Goal: Task Accomplishment & Management: Complete application form

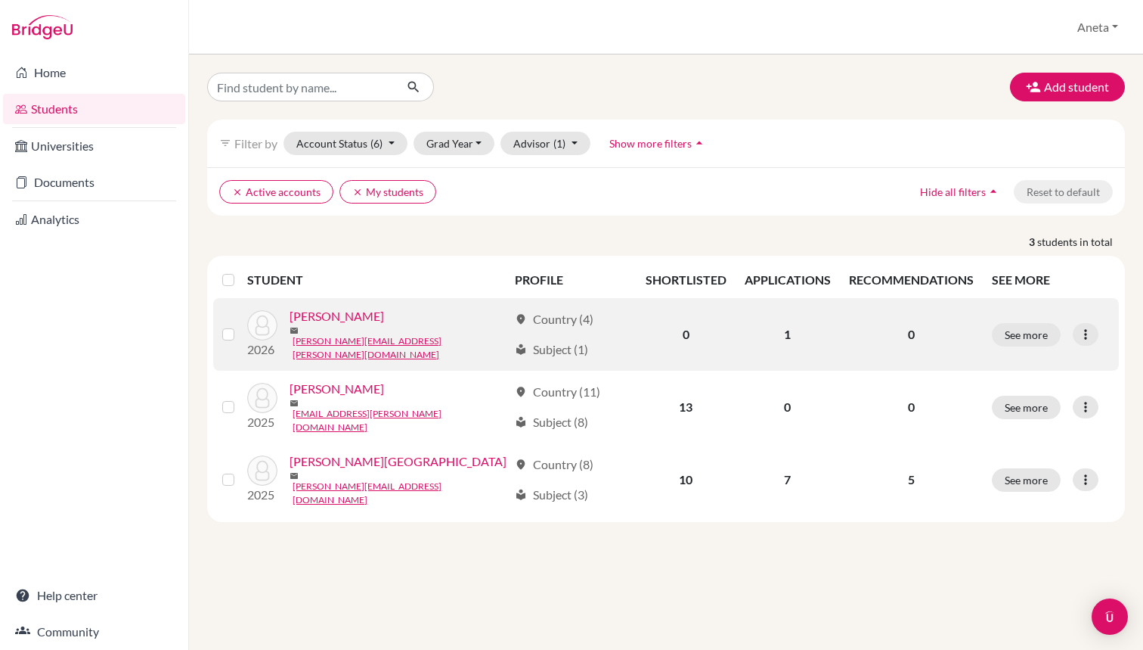
click at [352, 325] on link "[PERSON_NAME]" at bounding box center [337, 316] width 95 height 18
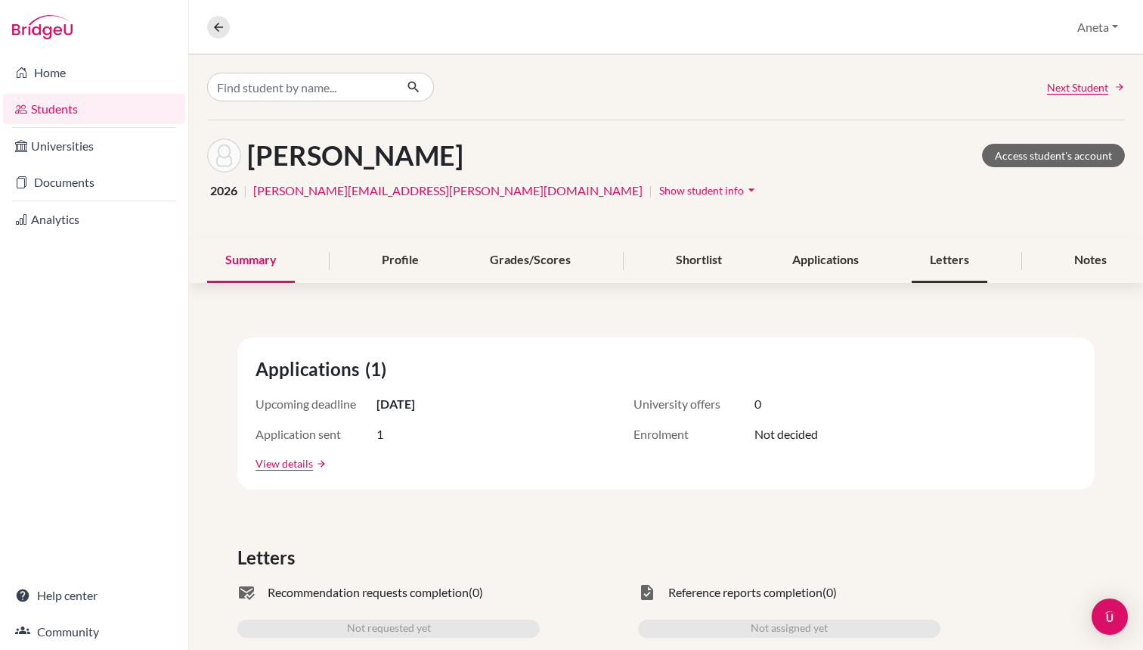
click at [966, 257] on div "Letters" at bounding box center [950, 260] width 76 height 45
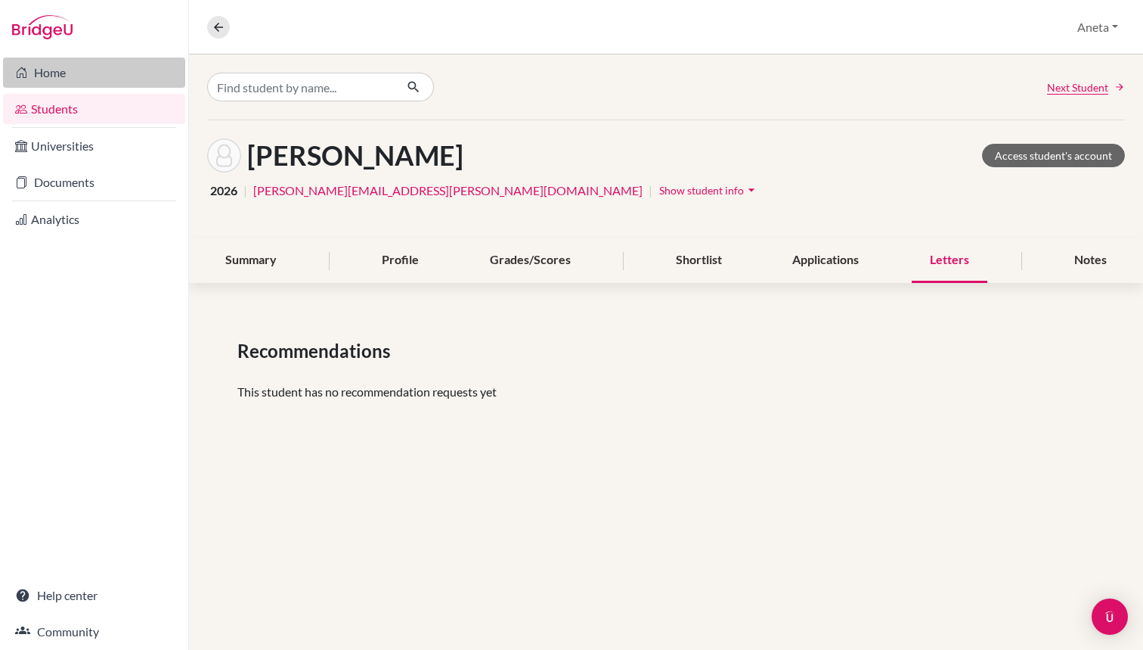
click at [46, 66] on link "Home" at bounding box center [94, 72] width 182 height 30
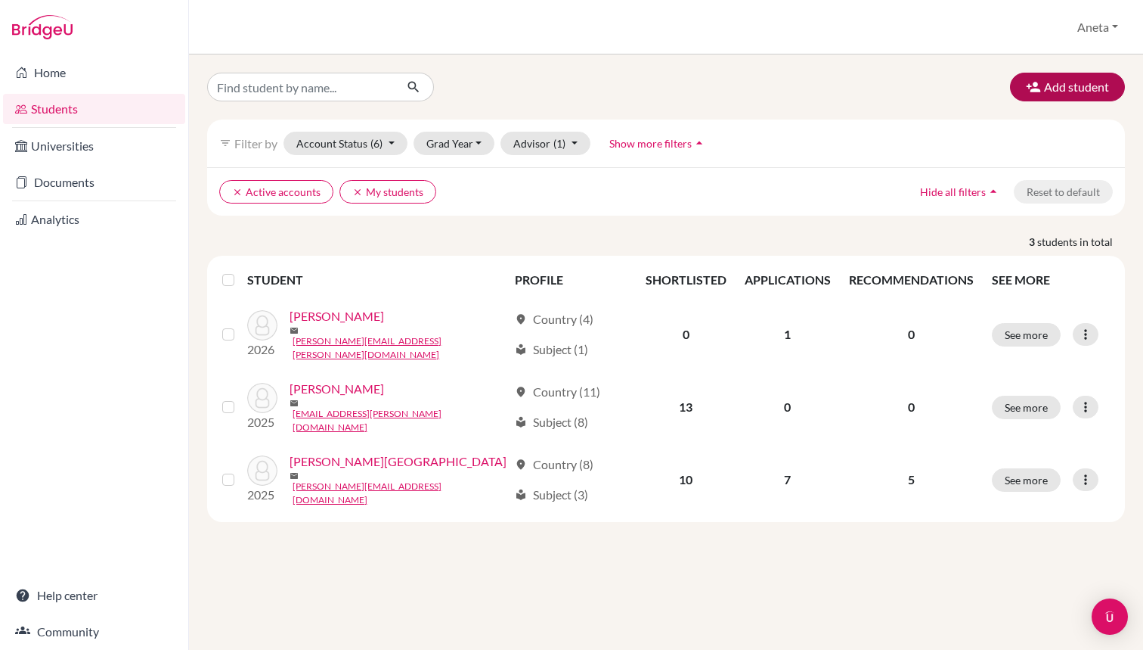
click at [1044, 92] on button "Add student" at bounding box center [1067, 87] width 115 height 29
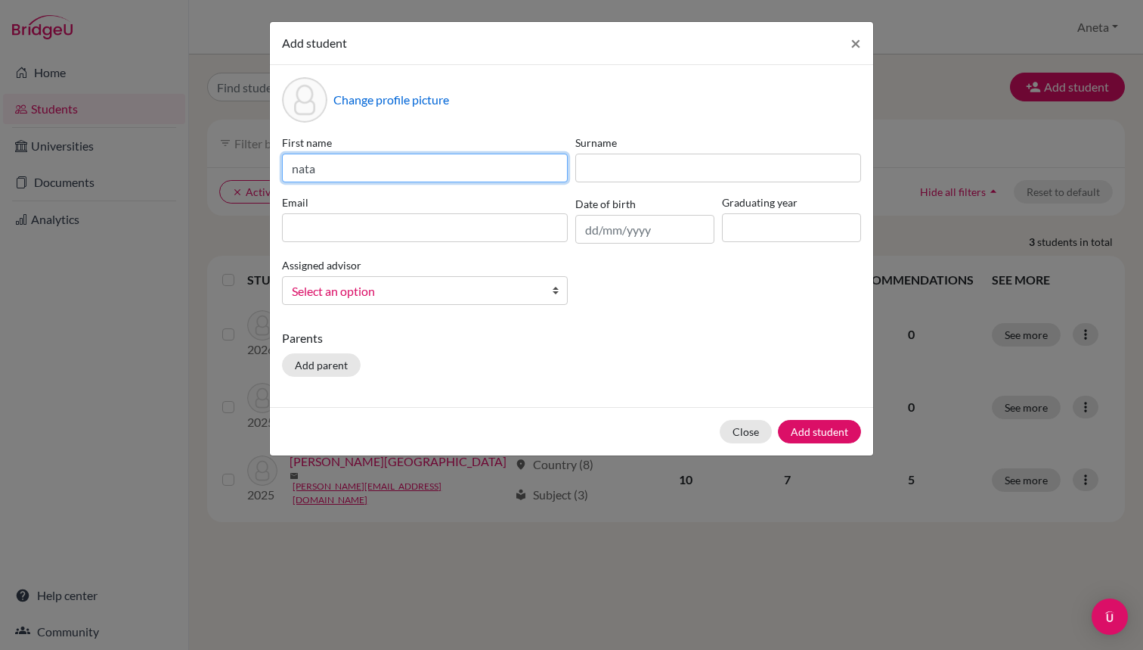
type input "nata"
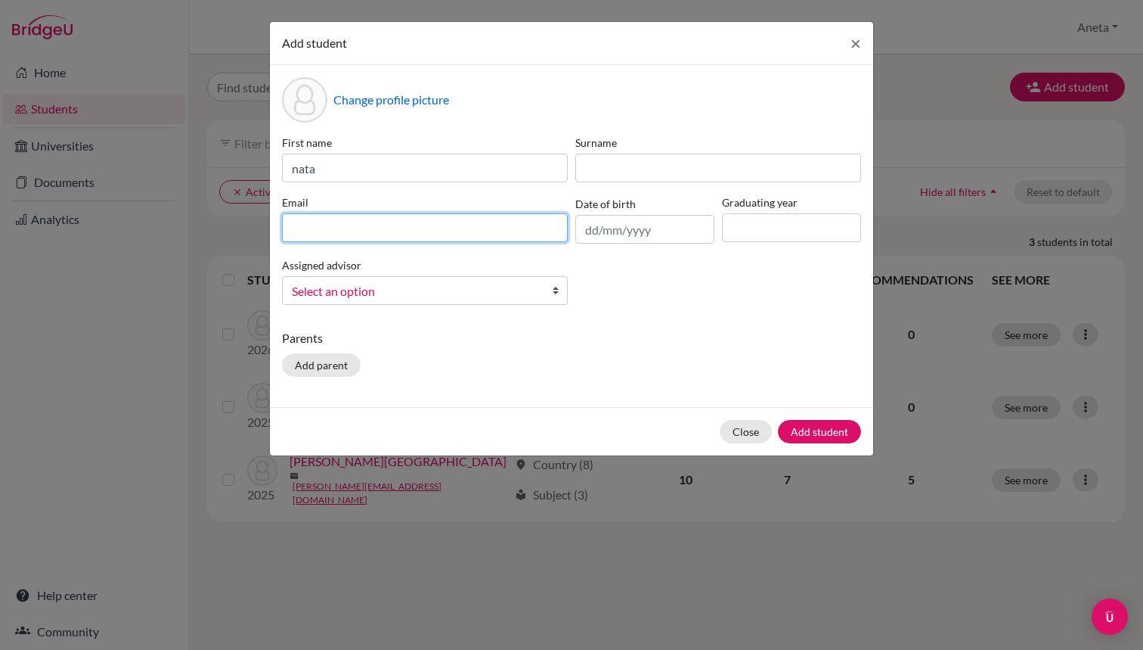
paste input "natalia.srncova@student.leaf.academy"
drag, startPoint x: 327, startPoint y: 230, endPoint x: 285, endPoint y: 230, distance: 42.4
click at [285, 230] on input "natalia.srncova@student.leaf.academy" at bounding box center [425, 227] width 286 height 29
type input "natalia.srncova@student.leaf.academy"
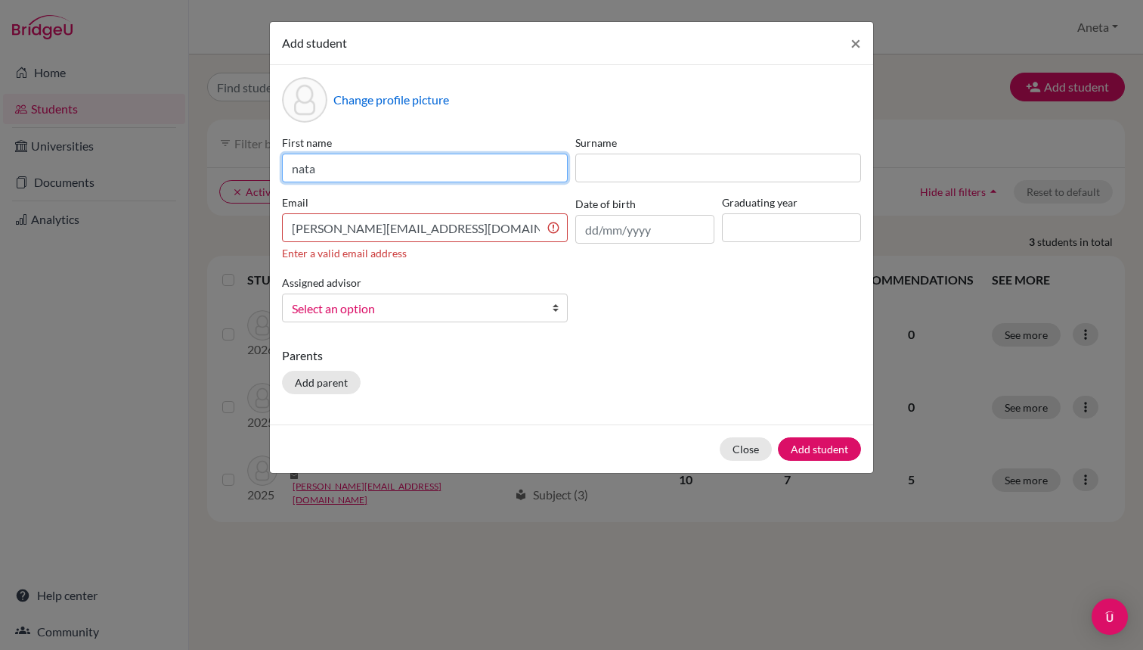
drag, startPoint x: 331, startPoint y: 170, endPoint x: 262, endPoint y: 170, distance: 69.6
click at [262, 170] on div "Add student × Change profile picture First name nata Surname Email natalia.srnc…" at bounding box center [571, 325] width 1143 height 650
paste input "natalia"
click at [310, 164] on input "N natalia" at bounding box center [425, 168] width 286 height 29
click at [355, 161] on input "Natalia" at bounding box center [425, 168] width 286 height 29
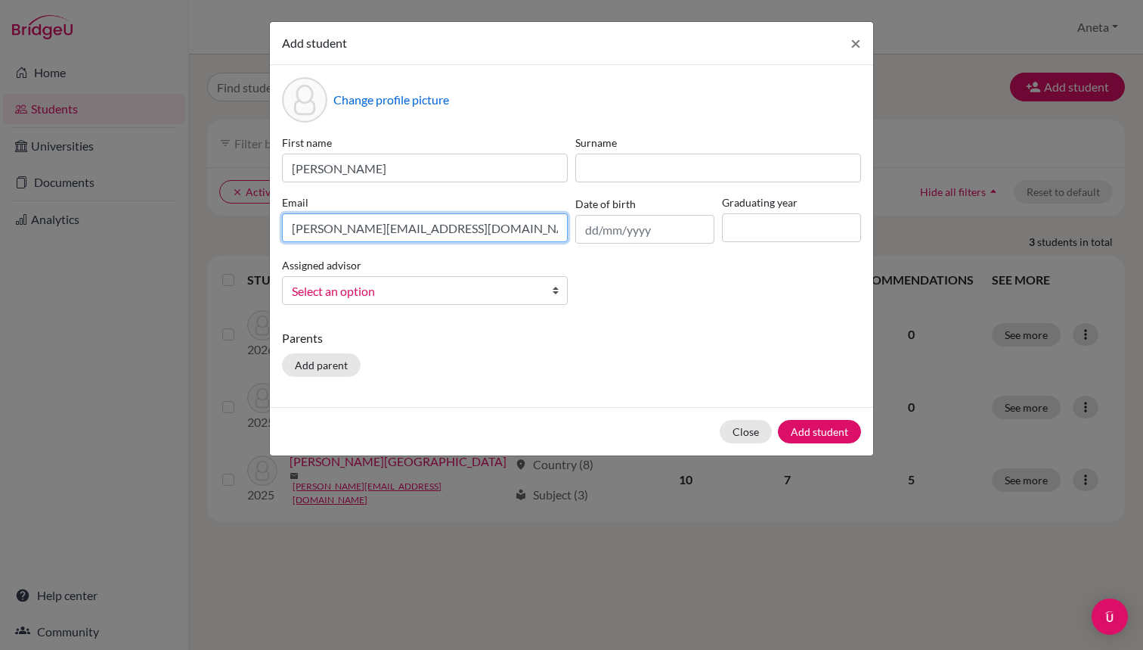
drag, startPoint x: 334, startPoint y: 226, endPoint x: 374, endPoint y: 225, distance: 39.4
click at [374, 225] on input "natalia.srncova@student.leaf.academy" at bounding box center [425, 227] width 286 height 29
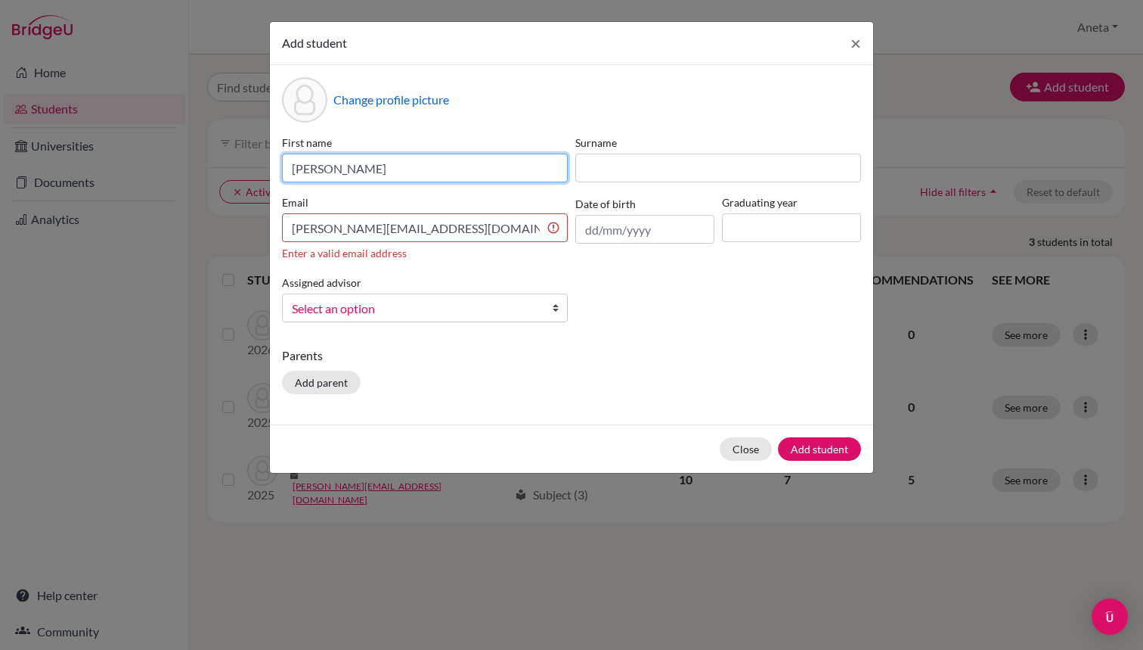
click at [373, 163] on input "Natalia" at bounding box center [425, 168] width 286 height 29
paste input "srncova"
click at [334, 168] on input "Nataliasrncova" at bounding box center [425, 168] width 286 height 29
drag, startPoint x: 421, startPoint y: 169, endPoint x: 333, endPoint y: 169, distance: 88.5
click at [333, 169] on input "Natalia Srncova" at bounding box center [425, 168] width 286 height 29
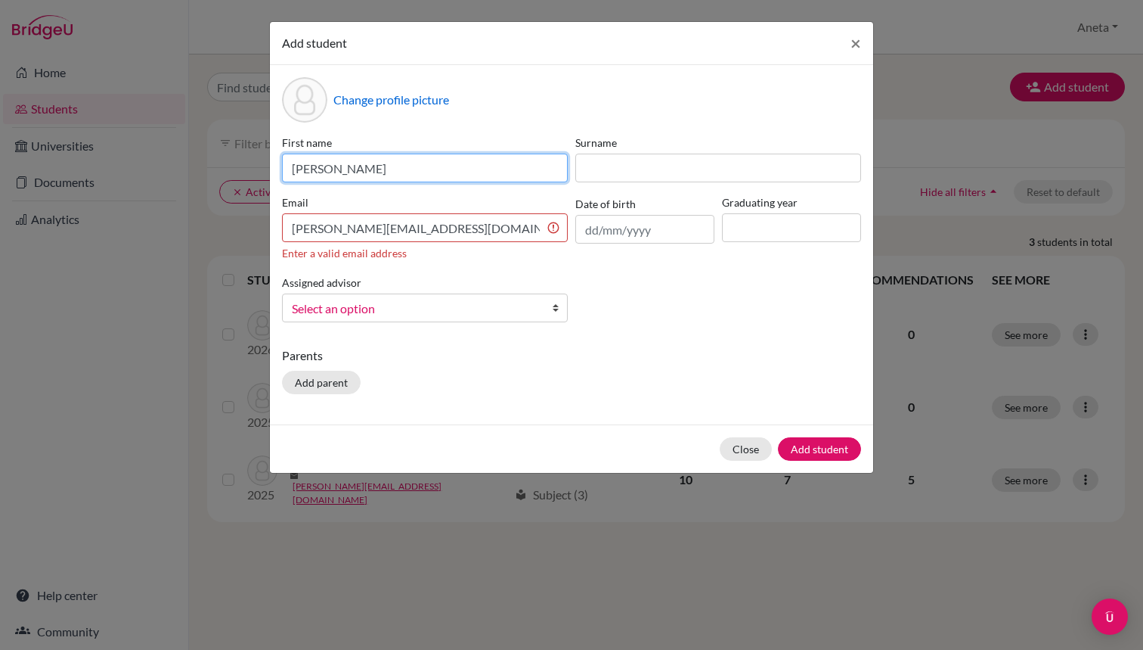
type input "Natalia"
click at [588, 184] on div "First name Natalia Surname Email natalia.srncova@student.leaf.academy Enter a v…" at bounding box center [571, 235] width 587 height 200
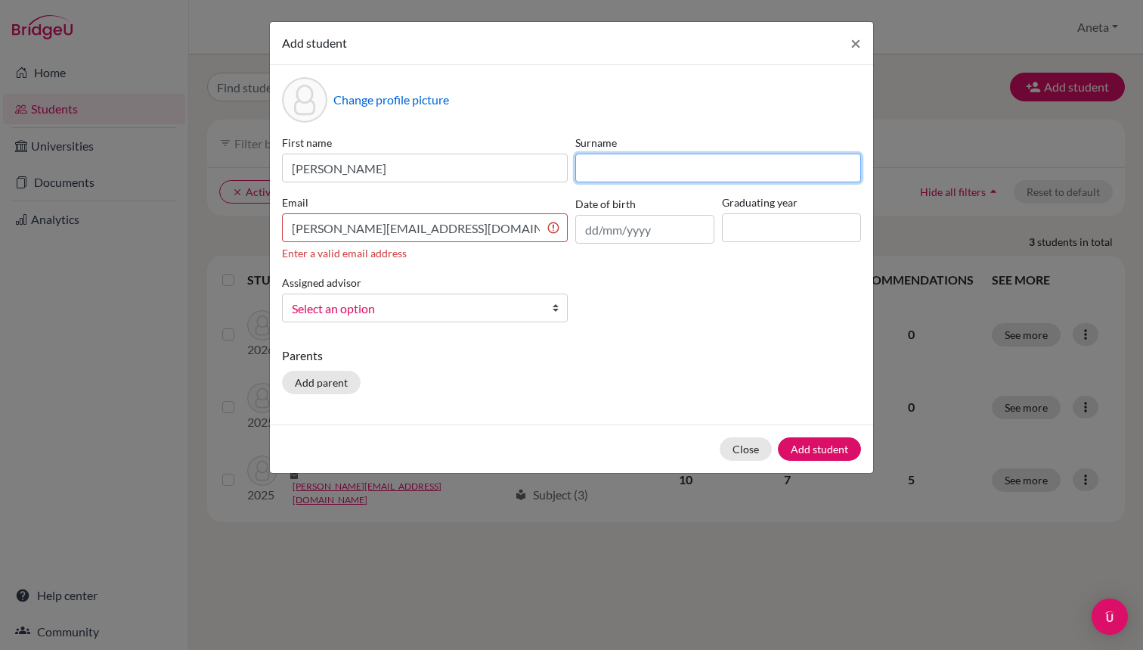
paste input "Srncova"
type input "Srncova"
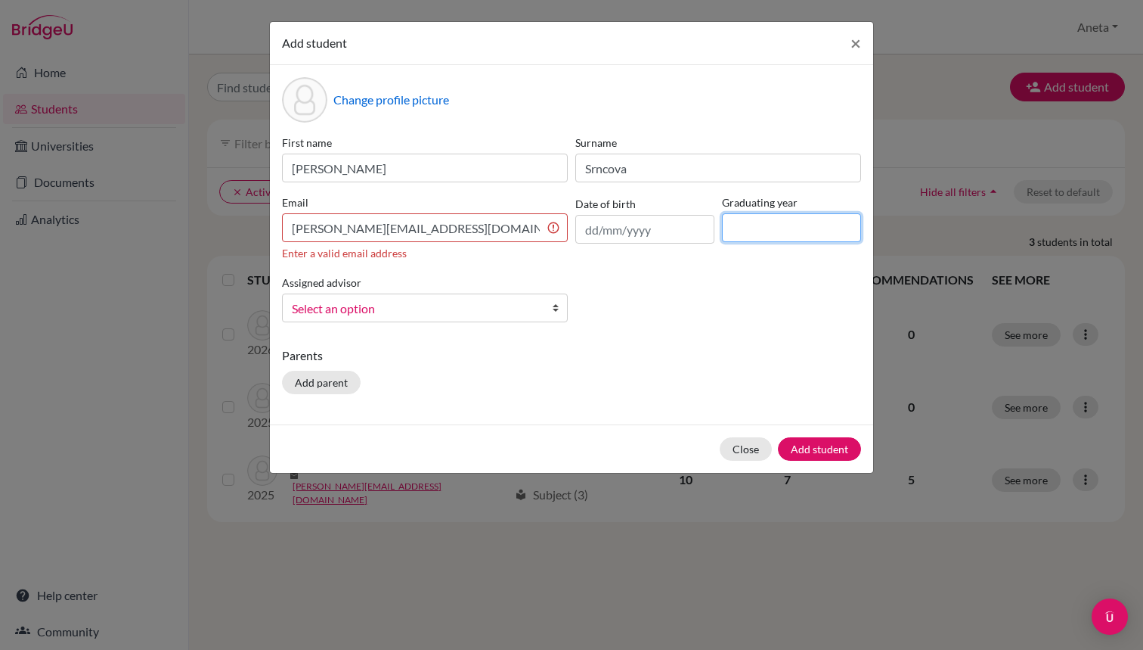
click at [745, 232] on input at bounding box center [791, 227] width 139 height 29
type input "2026"
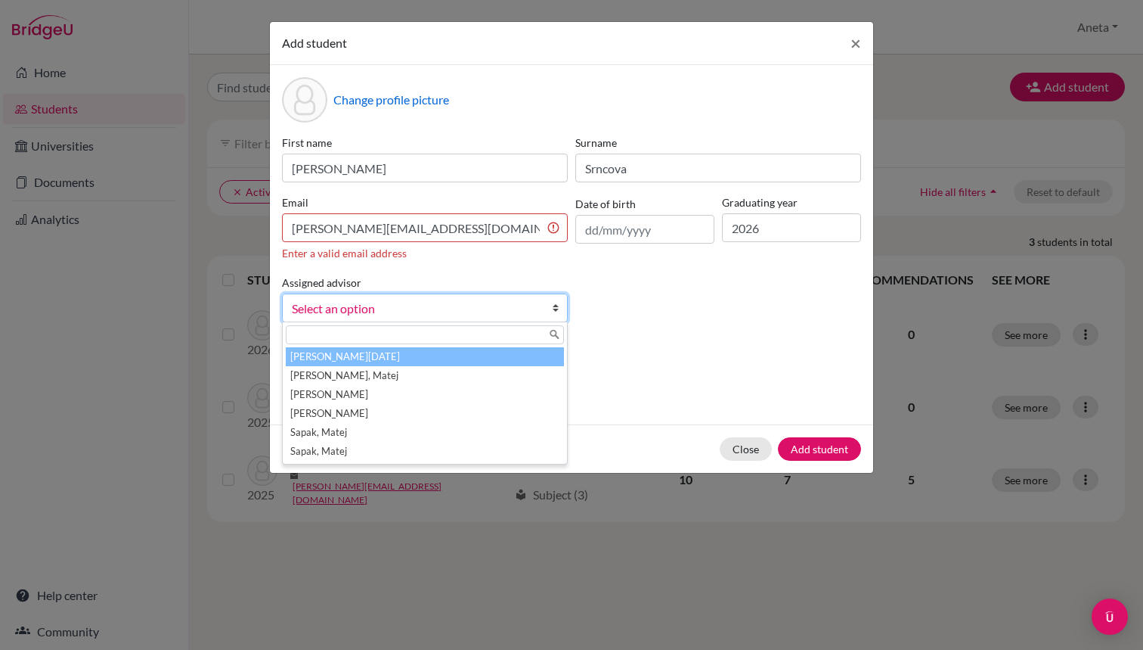
click at [400, 305] on span "Select an option" at bounding box center [415, 309] width 247 height 20
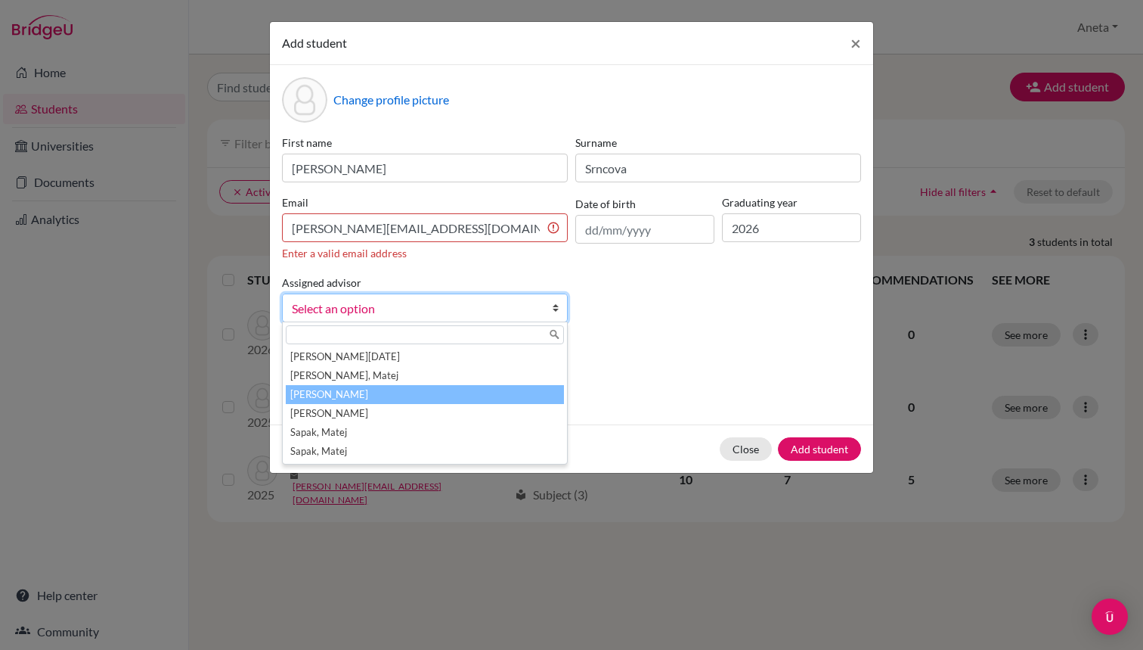
click at [363, 397] on li "[PERSON_NAME]" at bounding box center [425, 394] width 278 height 19
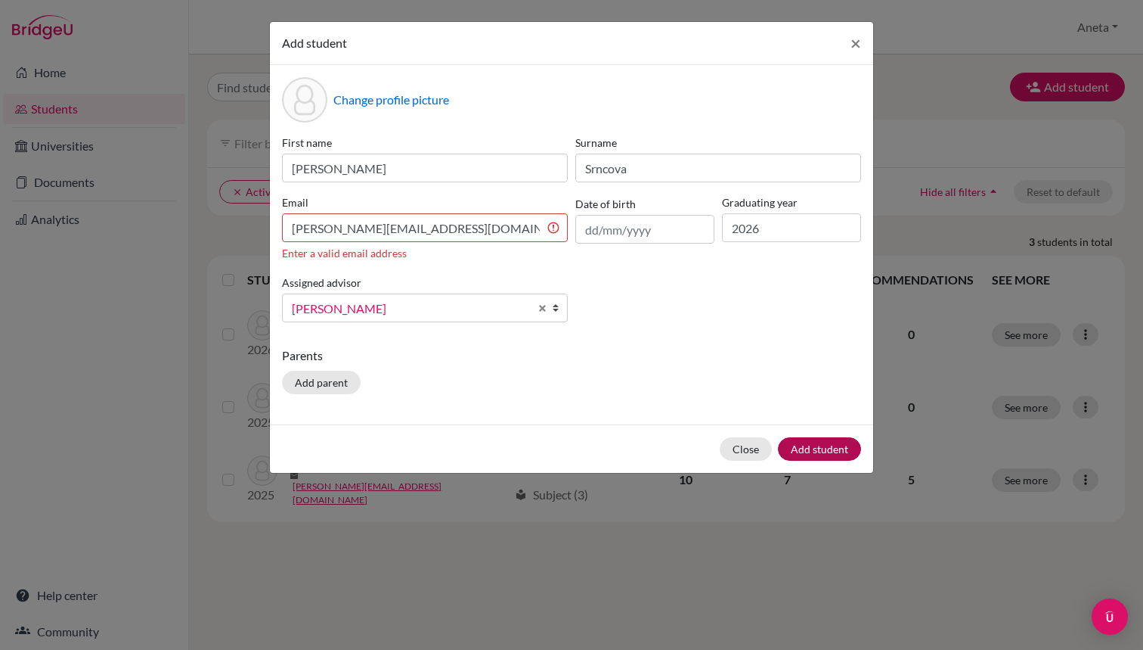
click at [813, 452] on button "Add student" at bounding box center [819, 448] width 83 height 23
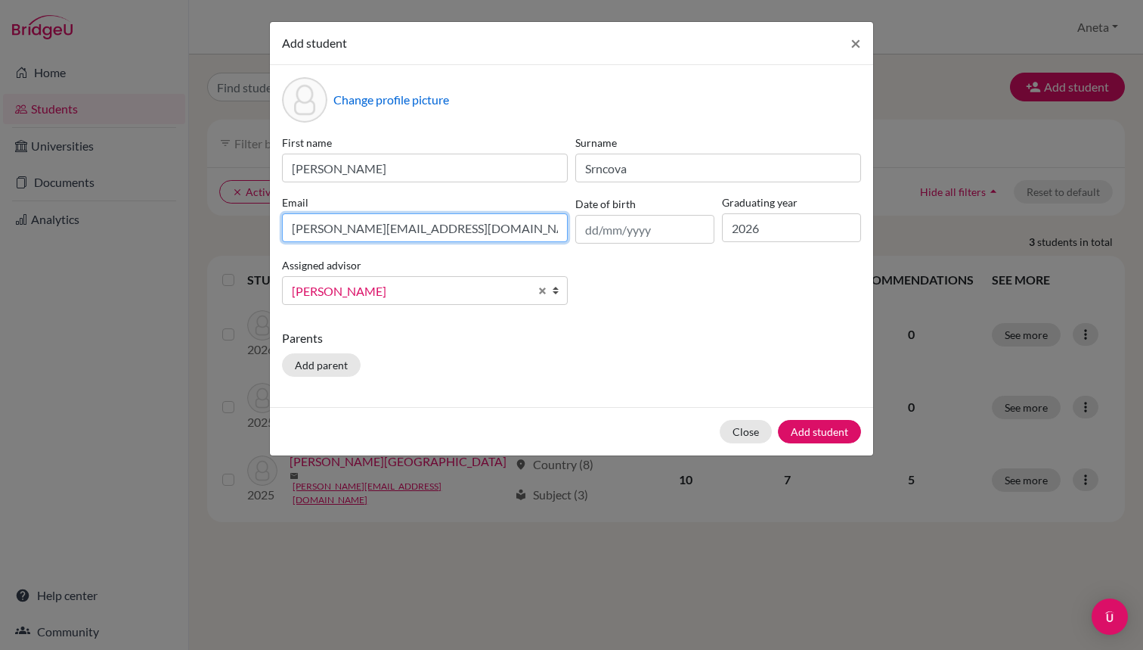
click at [458, 228] on input "natalia.srncova@student.leaf.academy" at bounding box center [425, 227] width 286 height 29
click at [508, 231] on input "natalia.srncova@student.leaf.academy" at bounding box center [425, 227] width 286 height 29
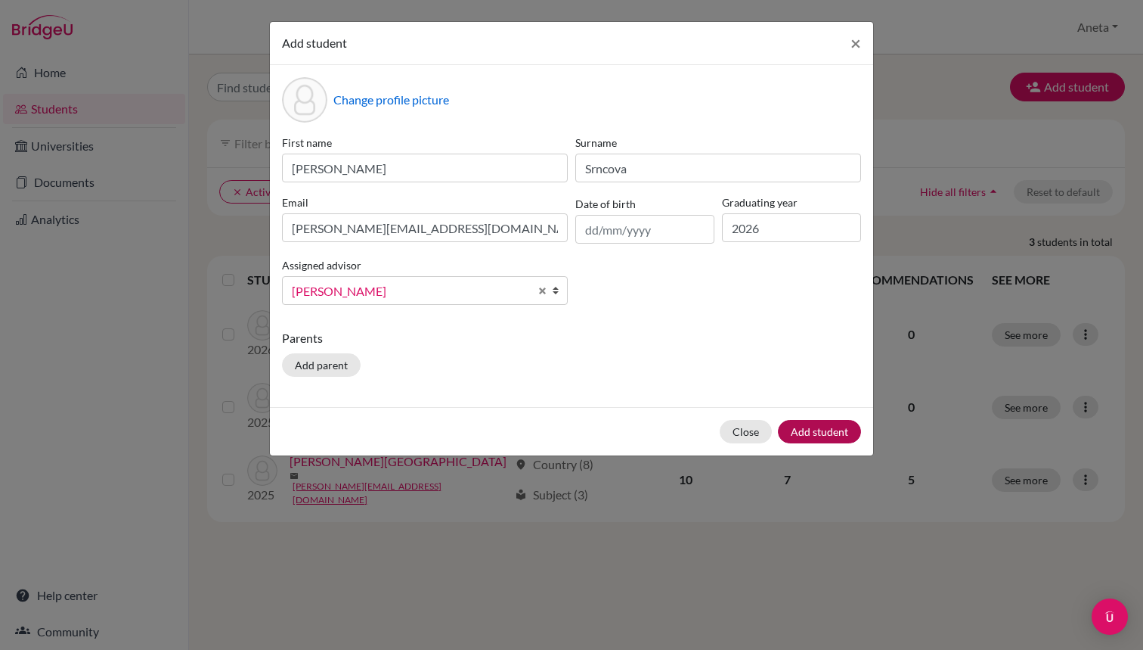
click at [812, 429] on div "Close Add student" at bounding box center [571, 431] width 603 height 48
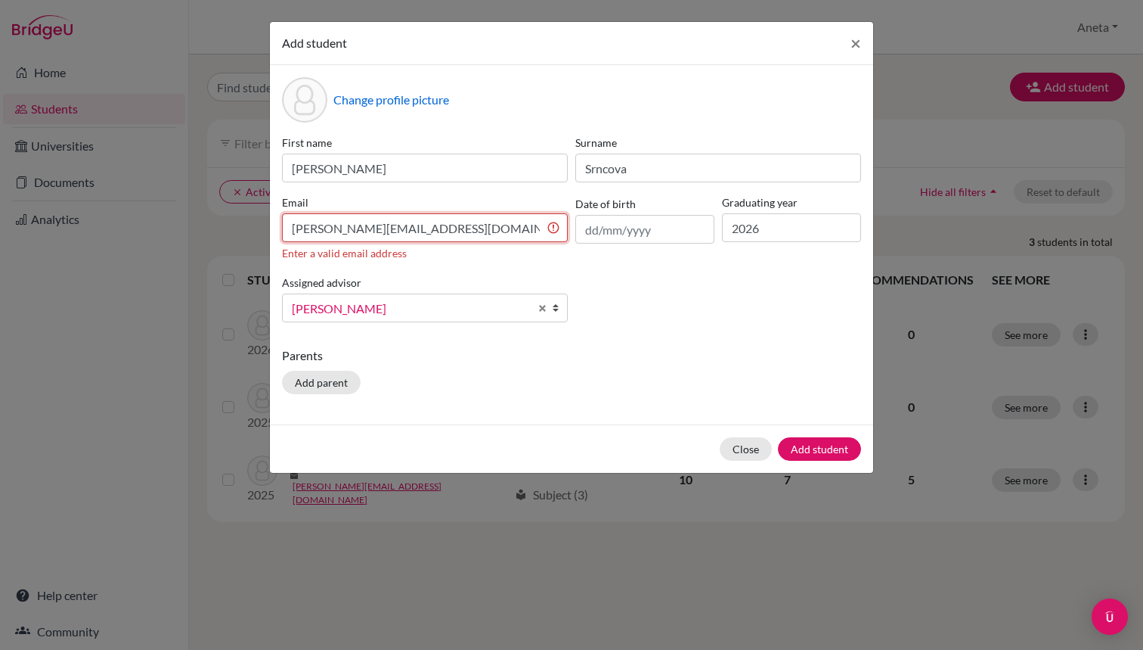
click at [290, 214] on input "natalia.srncova@student.leaf.academy" at bounding box center [425, 227] width 286 height 29
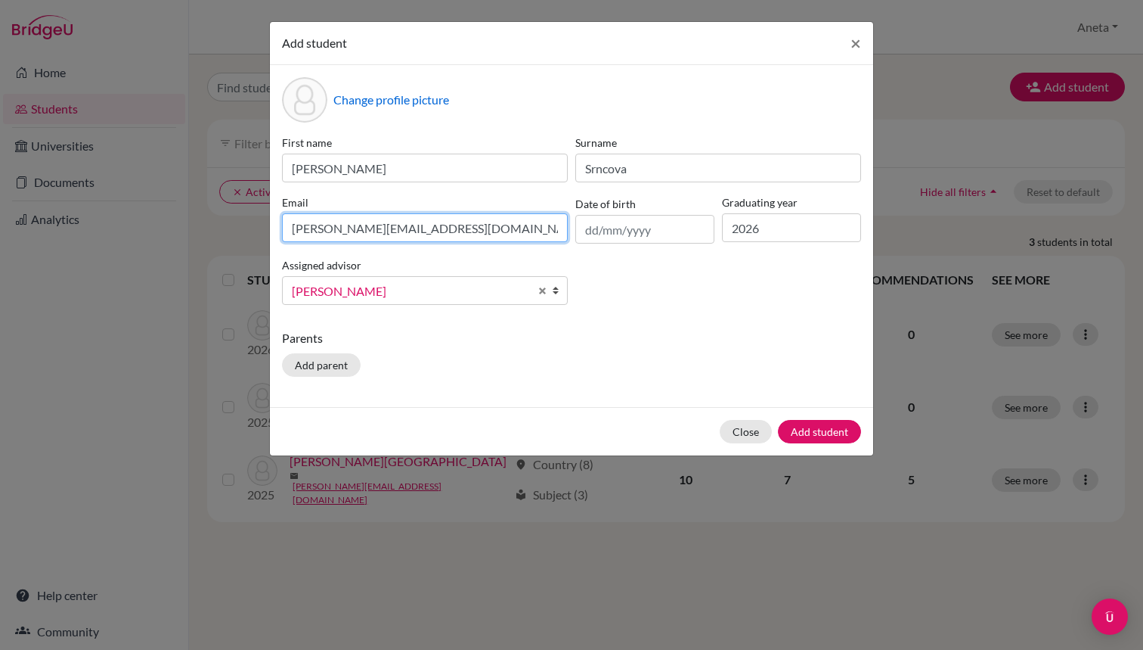
click at [503, 225] on input "natalia.srncova@student.leaf.academy" at bounding box center [425, 227] width 286 height 29
click at [820, 443] on button "Add student" at bounding box center [819, 431] width 83 height 23
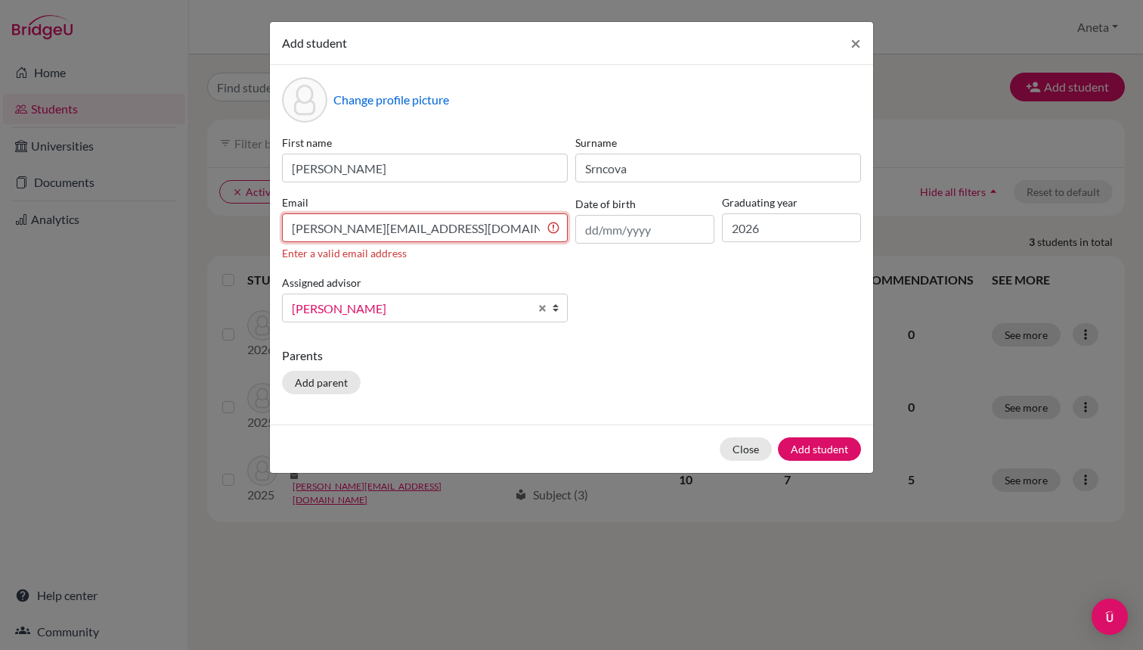
click at [430, 239] on input "natalia.srncova@student.leaf.academy.eu" at bounding box center [425, 227] width 286 height 29
click at [451, 229] on input "natalia.srncova@student.leaf.academy.eu" at bounding box center [425, 227] width 286 height 29
click at [533, 241] on input "natalia.srncova@student.leafacademy.eu" at bounding box center [425, 227] width 286 height 29
click at [426, 228] on input "natalia.srncova@student.leafacademy.eu" at bounding box center [425, 227] width 286 height 29
click at [823, 448] on button "Add student" at bounding box center [819, 448] width 83 height 23
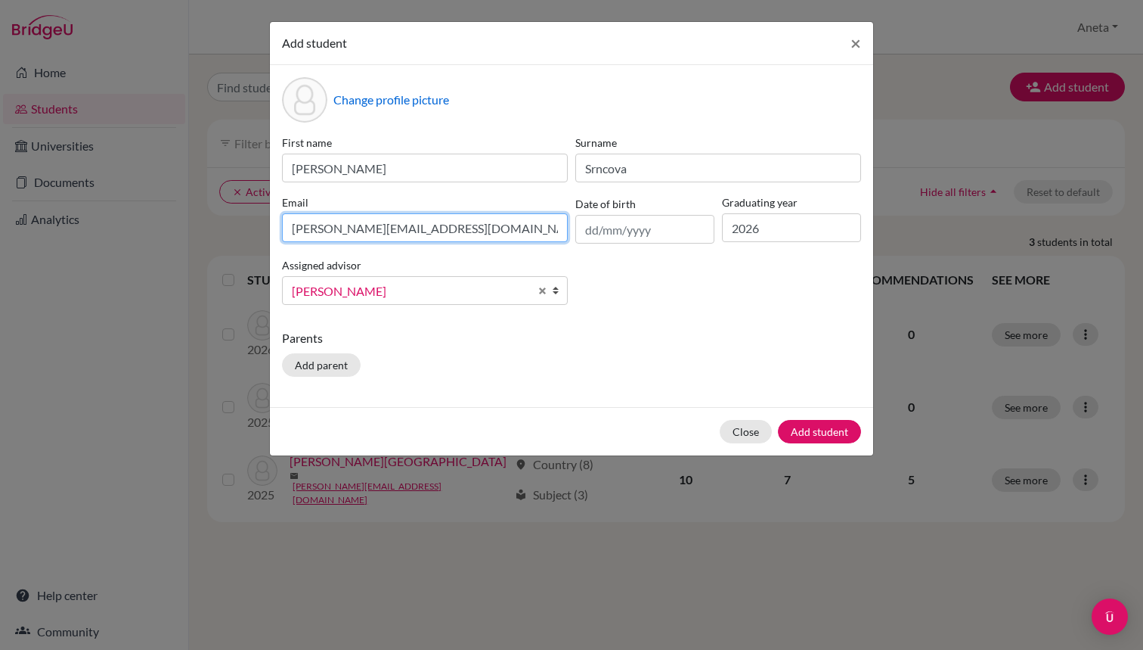
drag, startPoint x: 472, startPoint y: 228, endPoint x: 220, endPoint y: 228, distance: 251.8
click at [220, 228] on div "Add student × Change profile picture First name Natalia Surname Srncova Email n…" at bounding box center [571, 325] width 1143 height 650
paste input "[PERSON_NAME]@student.leaf"
type input "[PERSON_NAME]@student.leaf"
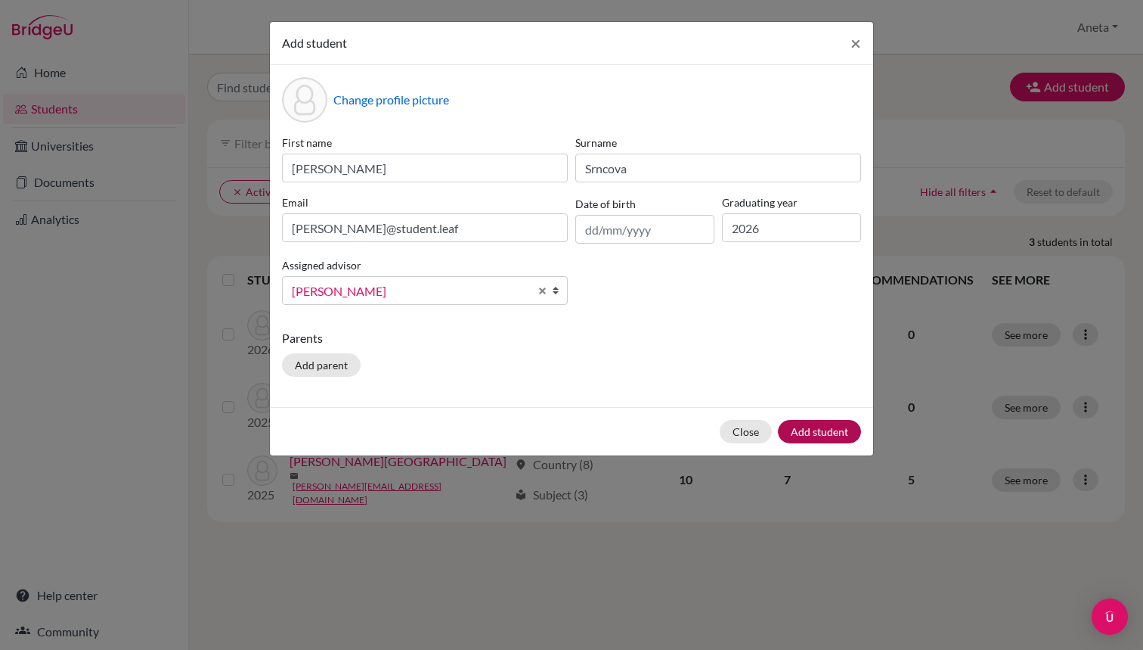
click at [818, 431] on button "Add student" at bounding box center [819, 431] width 83 height 23
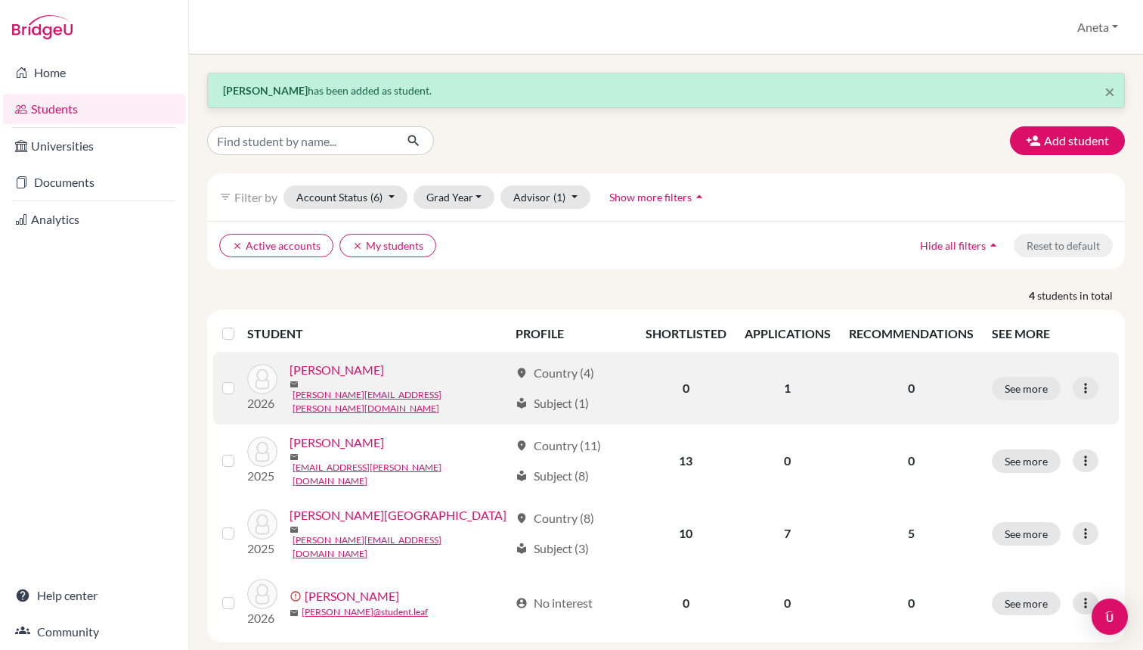
click at [346, 379] on link "[PERSON_NAME]" at bounding box center [337, 370] width 95 height 18
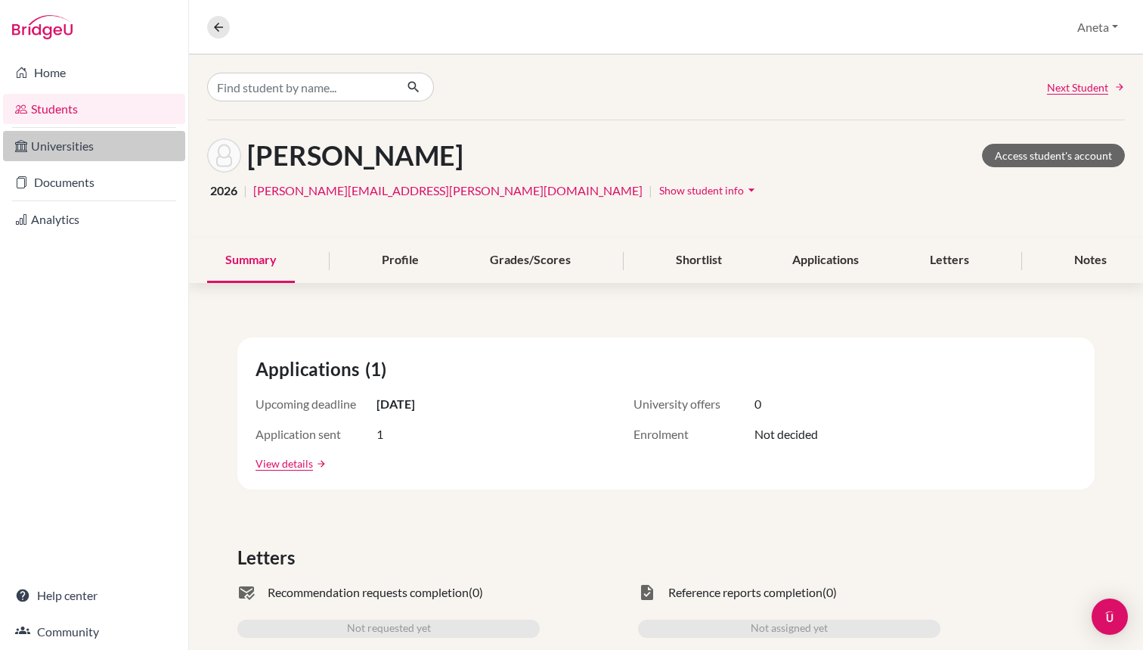
click at [102, 151] on link "Universities" at bounding box center [94, 146] width 182 height 30
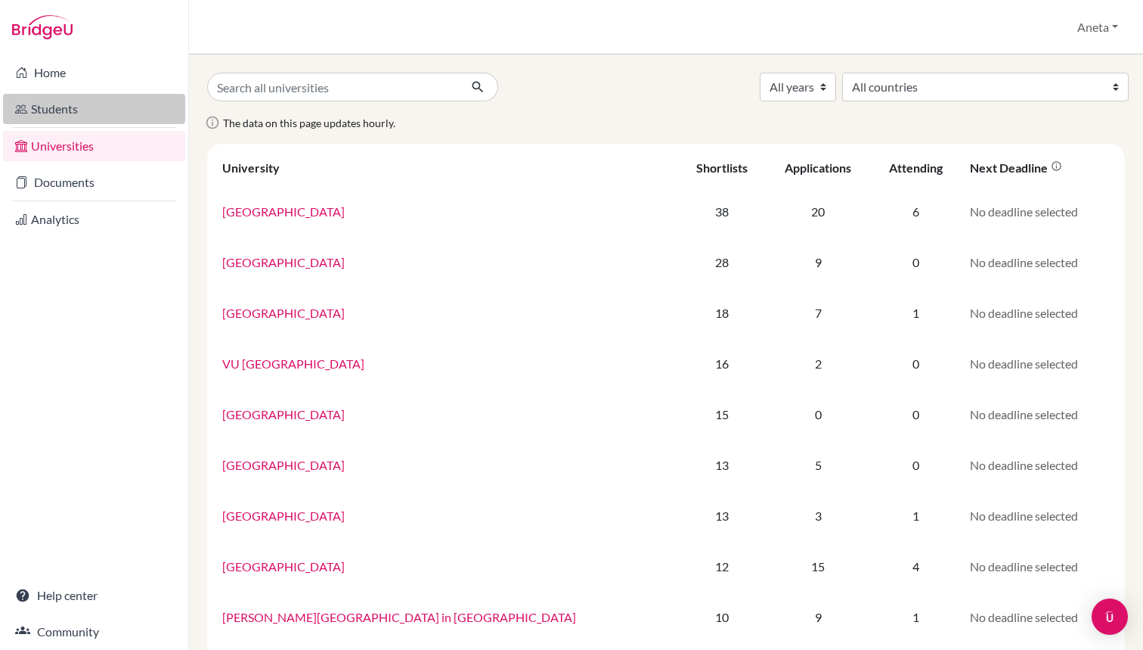
click at [85, 119] on link "Students" at bounding box center [94, 109] width 182 height 30
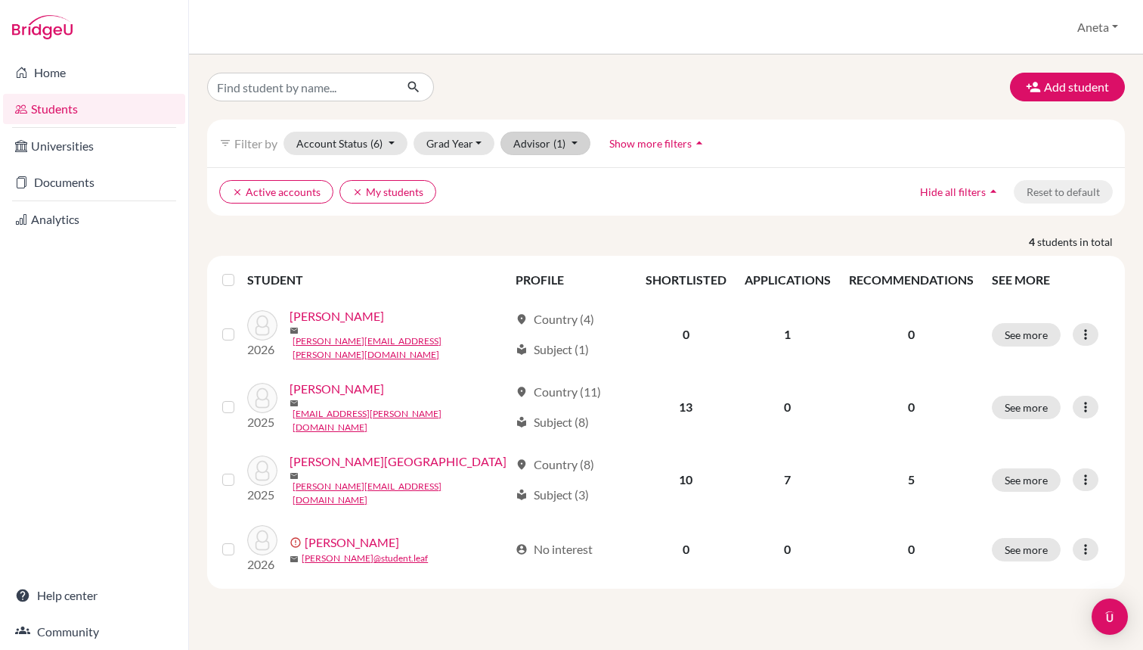
click at [537, 135] on button "Advisor (1)" at bounding box center [546, 143] width 90 height 23
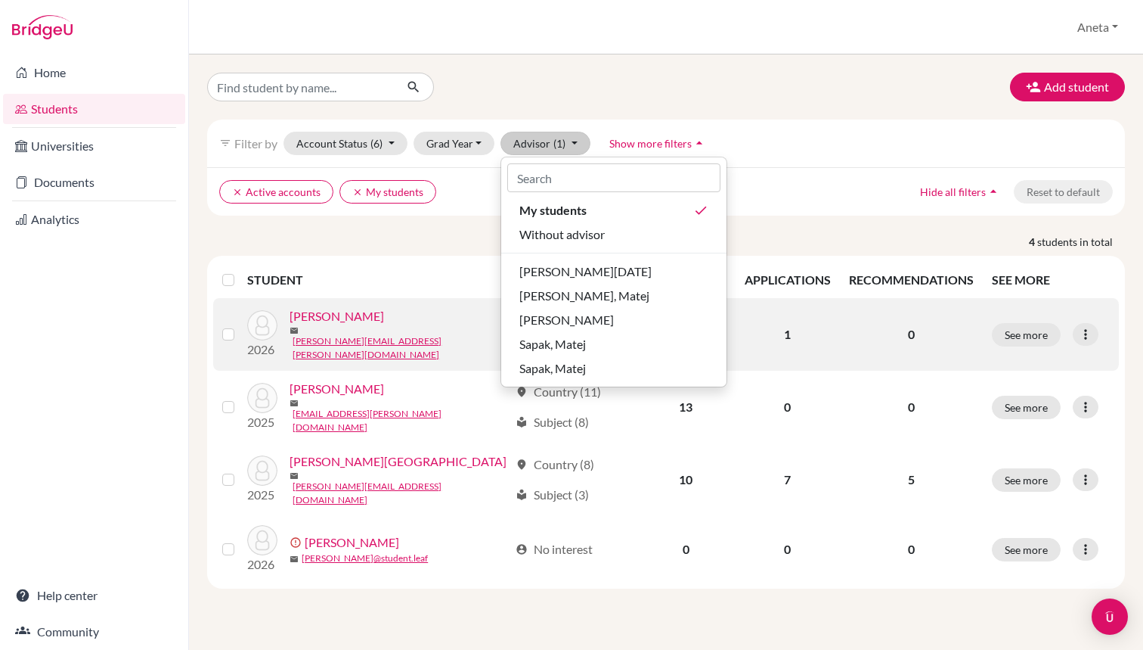
click at [339, 323] on link "[PERSON_NAME]" at bounding box center [337, 316] width 95 height 18
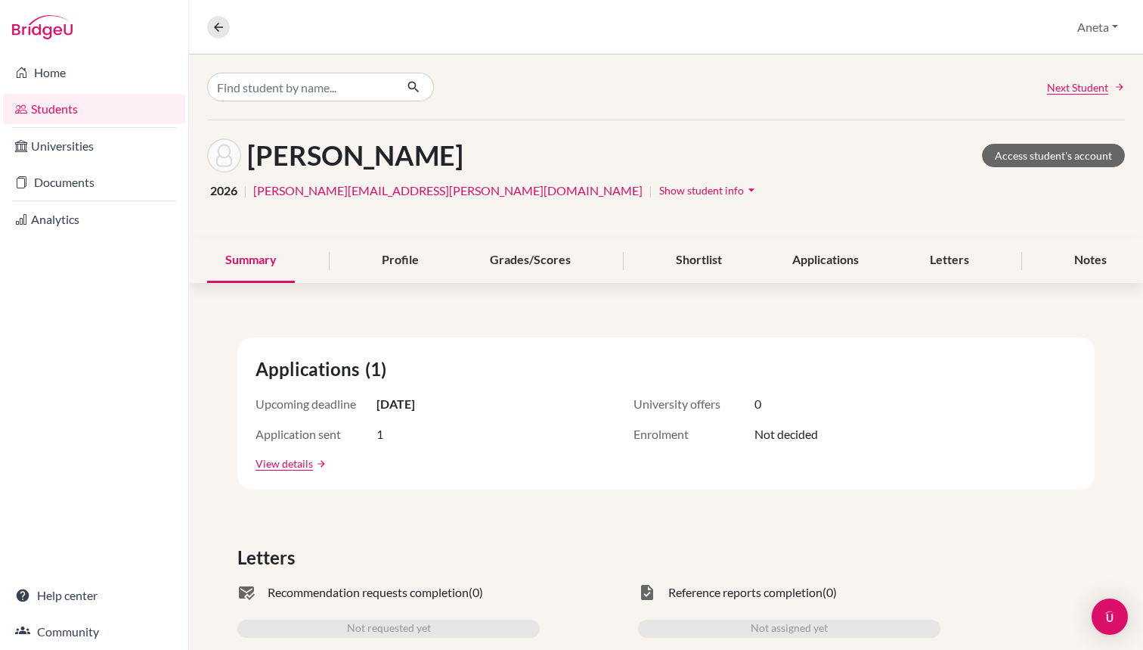
scroll to position [70, 0]
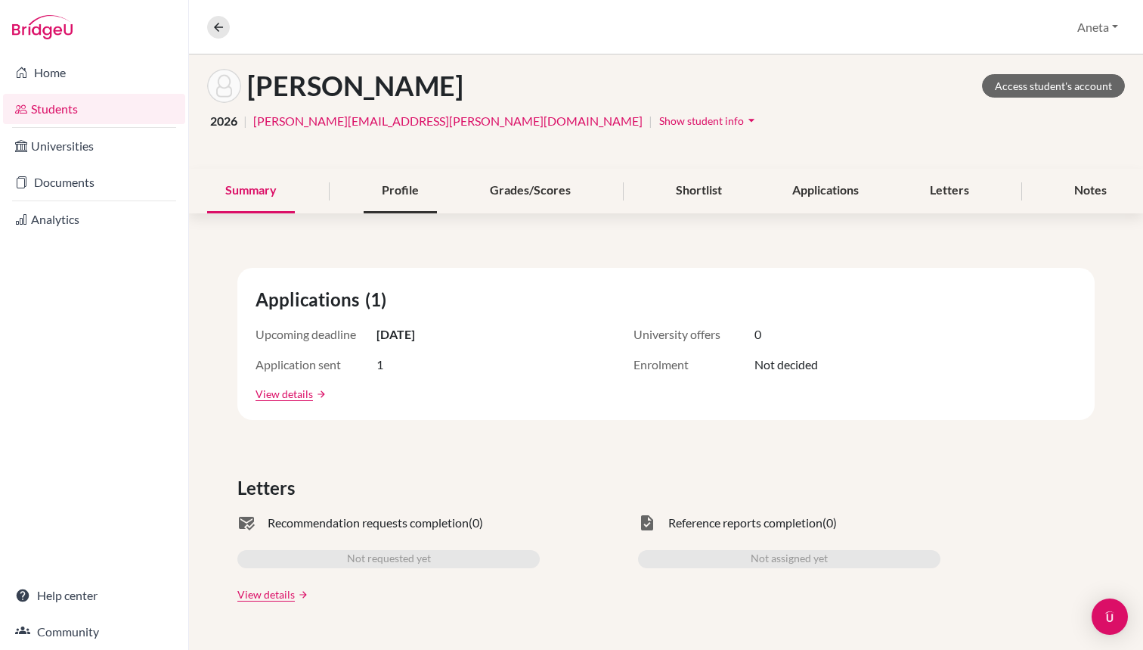
click at [386, 181] on div "Profile" at bounding box center [400, 191] width 73 height 45
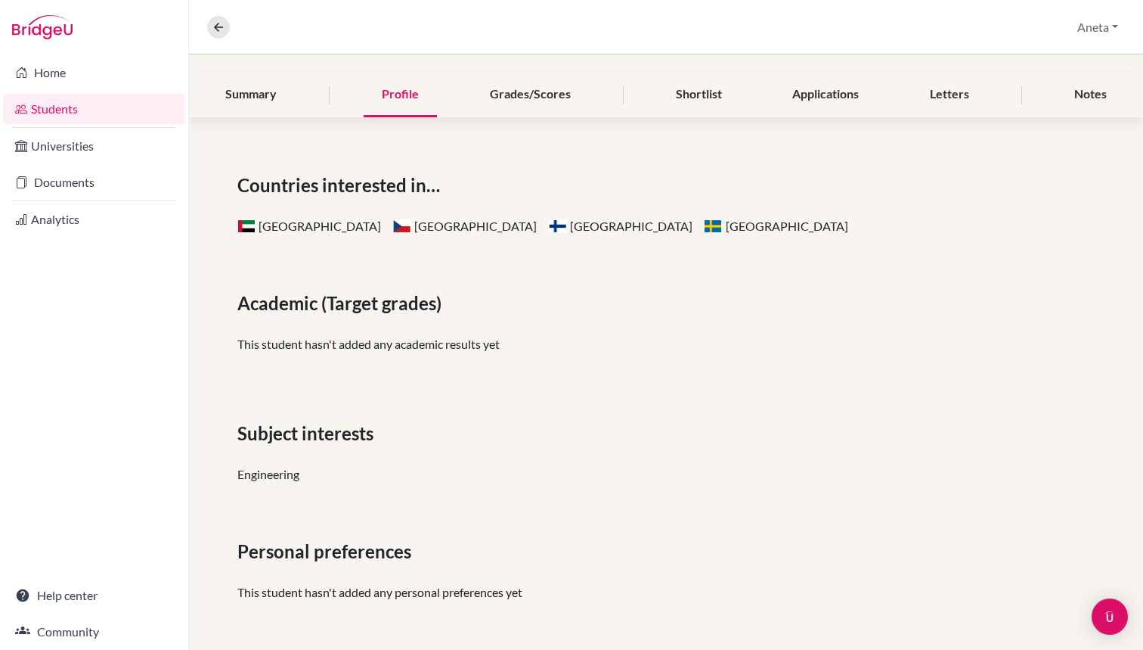
scroll to position [166, 0]
click at [521, 113] on div "Grades/Scores" at bounding box center [530, 95] width 117 height 45
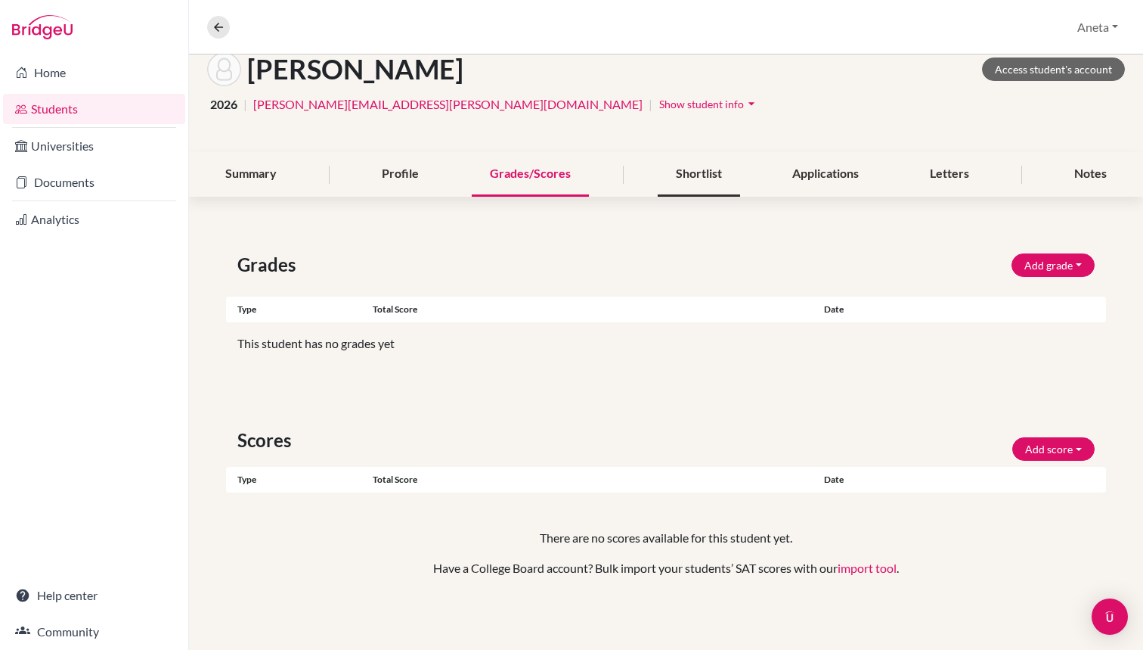
scroll to position [86, 0]
click at [711, 193] on div "Shortlist" at bounding box center [699, 174] width 82 height 45
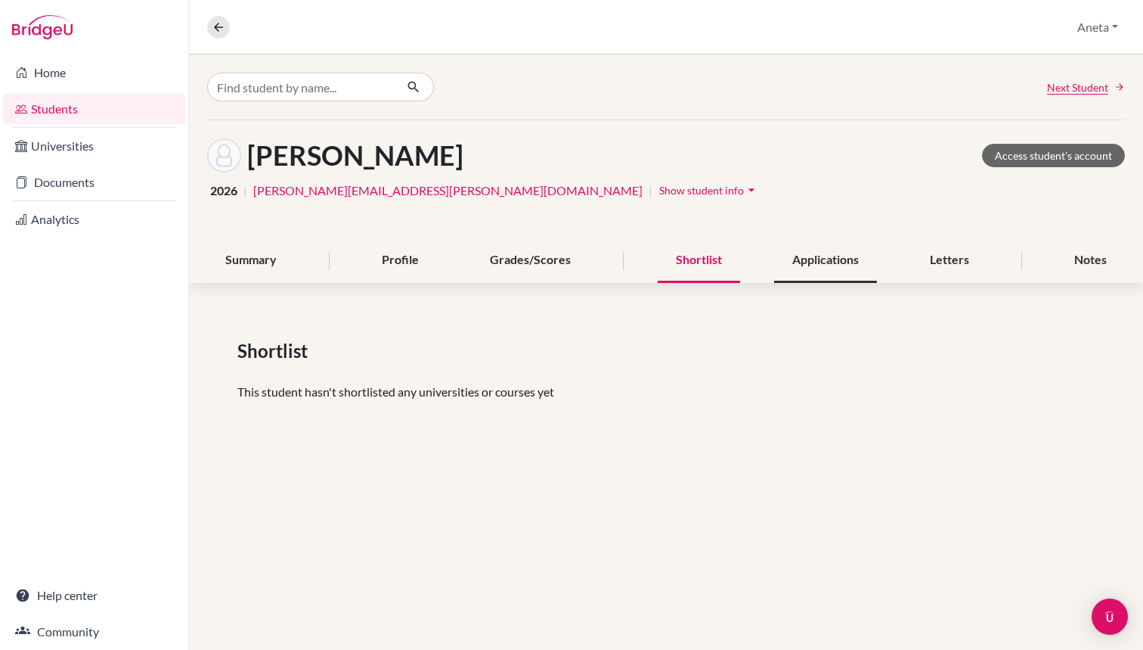
click at [829, 251] on div "Applications" at bounding box center [825, 260] width 103 height 45
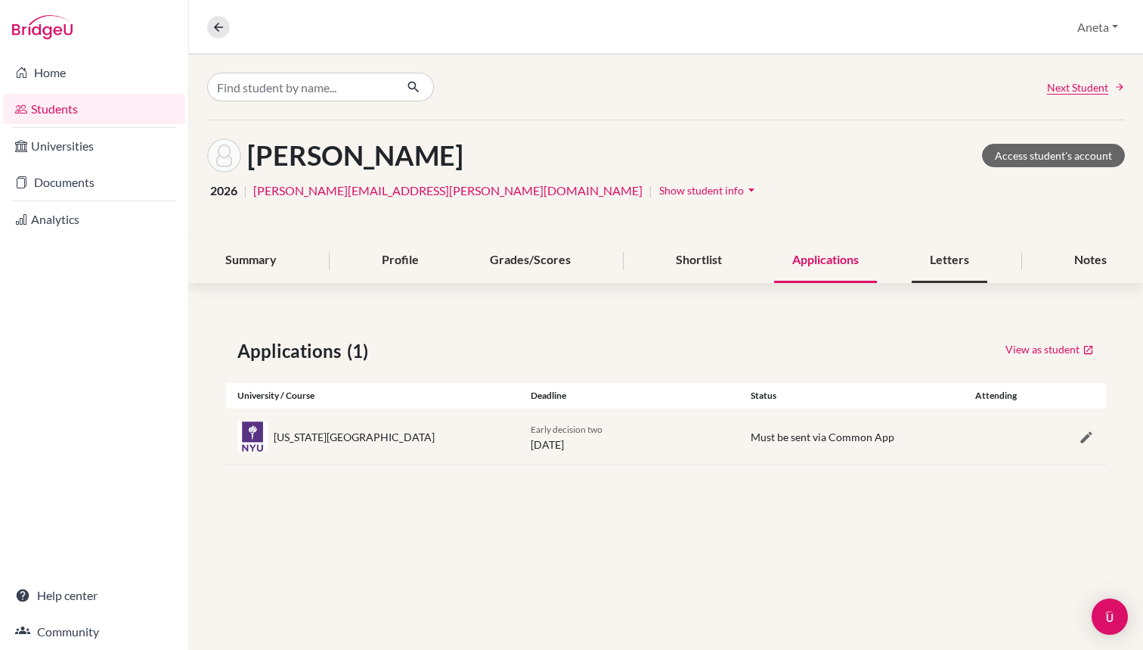
click at [949, 268] on div "Letters" at bounding box center [950, 260] width 76 height 45
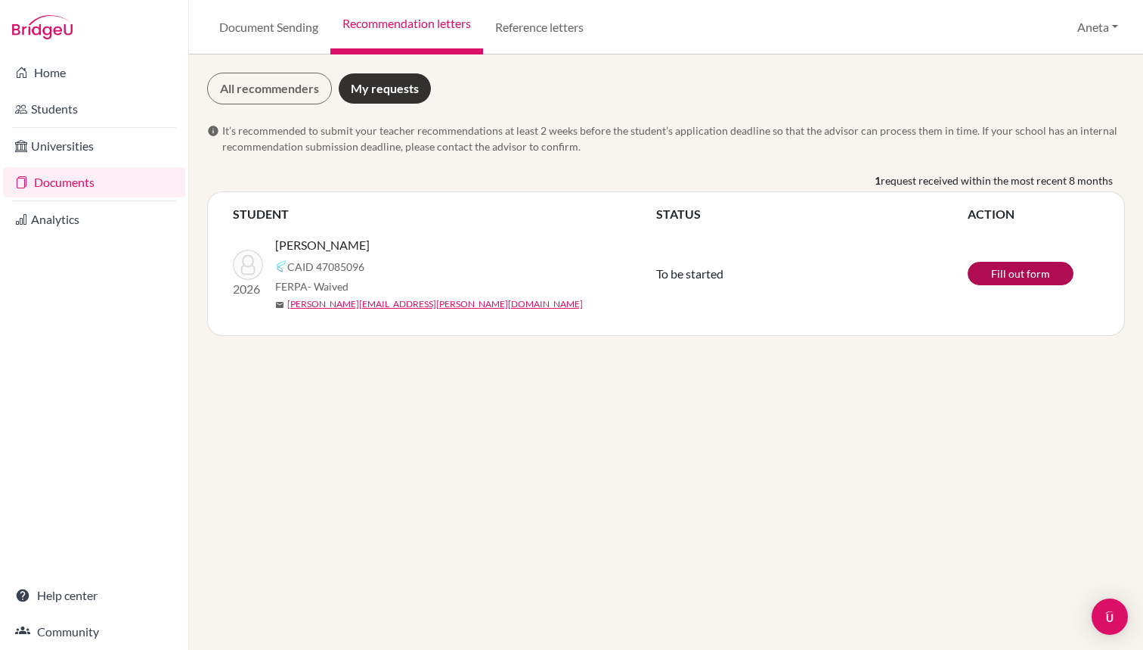
click at [1021, 281] on link "Fill out form" at bounding box center [1021, 273] width 106 height 23
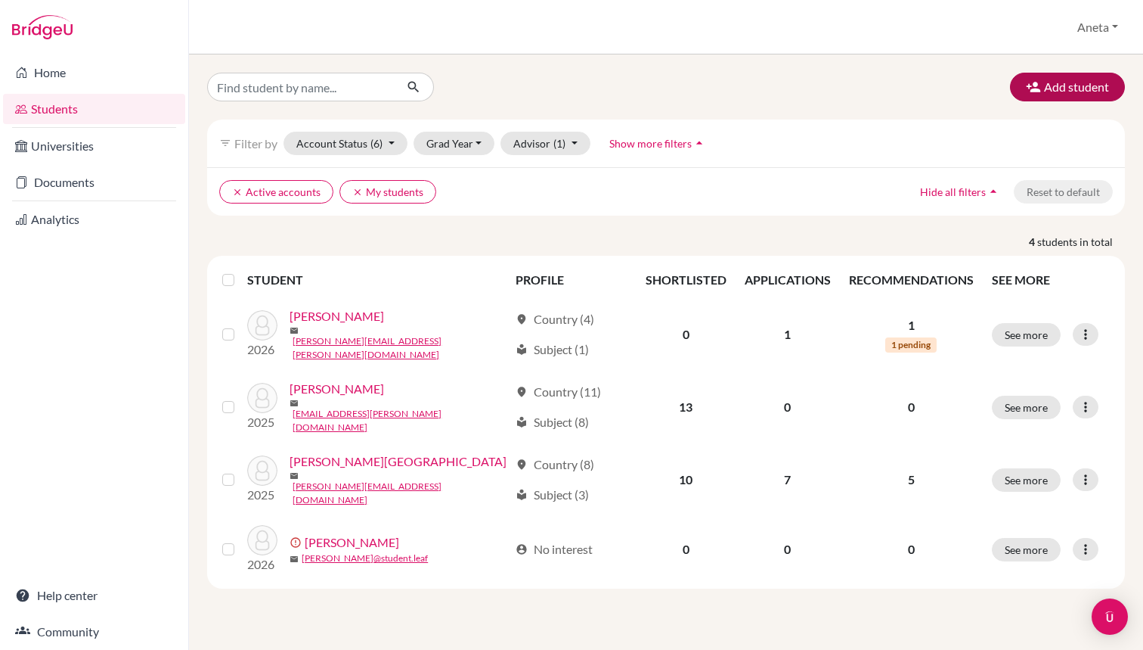
click at [1076, 97] on button "Add student" at bounding box center [1067, 87] width 115 height 29
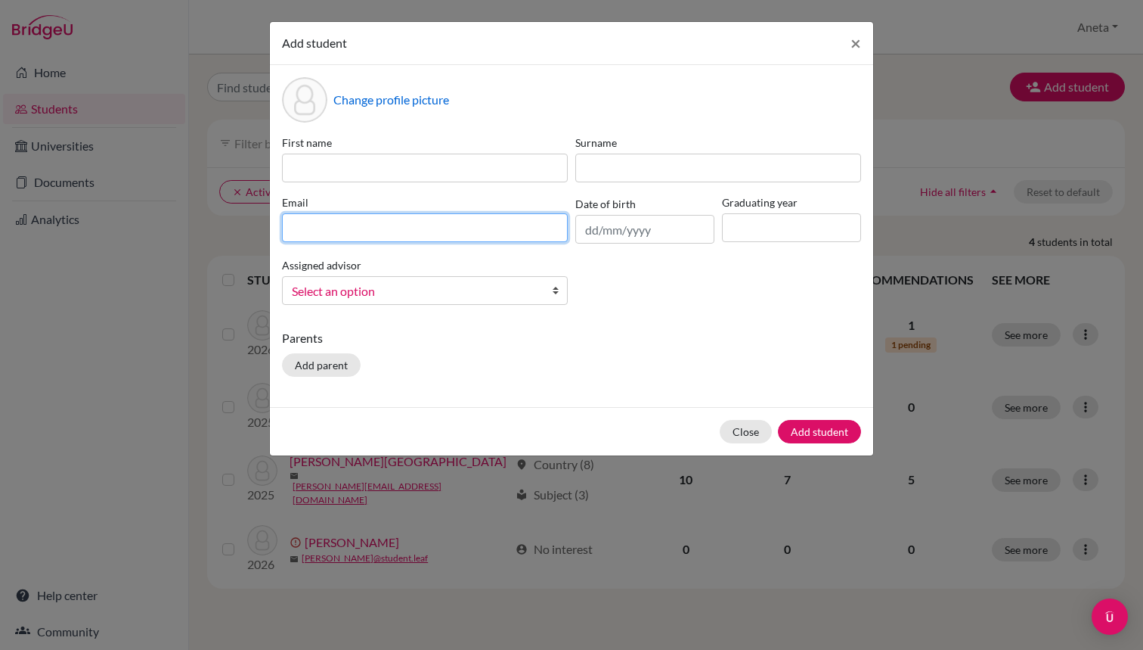
paste input "uladzimir.biaschastny@student.leaf"
drag, startPoint x: 341, startPoint y: 228, endPoint x: 256, endPoint y: 228, distance: 84.7
click at [256, 228] on div "Add student × Change profile picture First name Surname [PERSON_NAME] [PERSON_N…" at bounding box center [571, 325] width 1143 height 650
type input "uladzimir.biaschastny@student.leaf"
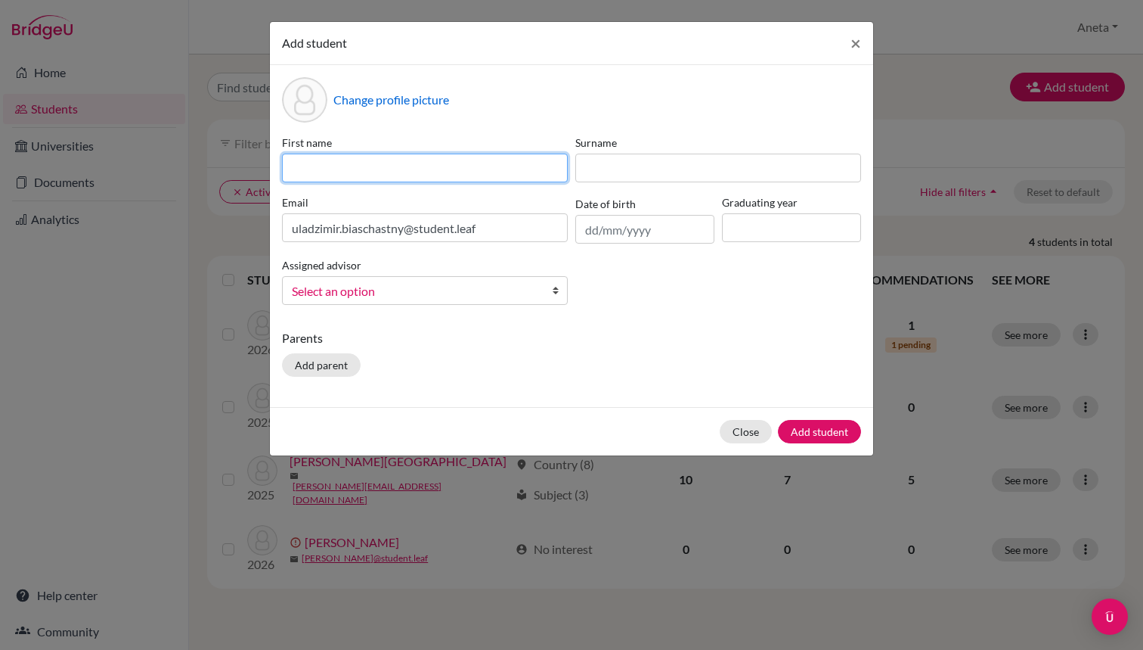
paste input "uladzimir"
type input "uladzimir"
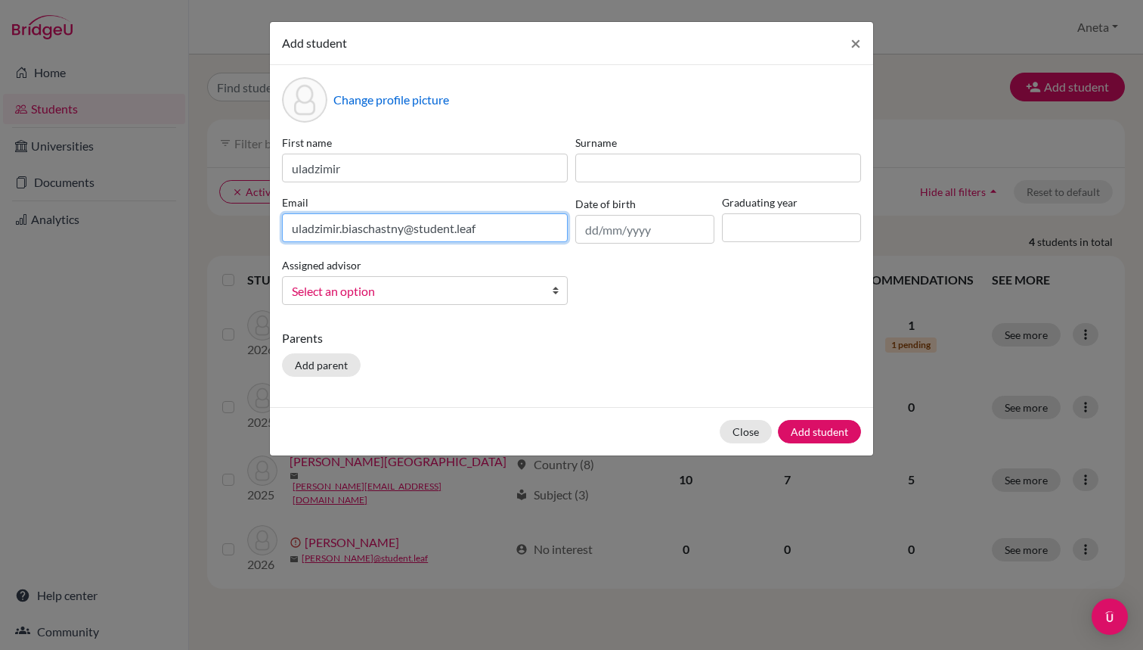
drag, startPoint x: 346, startPoint y: 224, endPoint x: 408, endPoint y: 224, distance: 62.0
click at [408, 224] on input "uladzimir.biaschastny@student.leaf" at bounding box center [425, 227] width 286 height 29
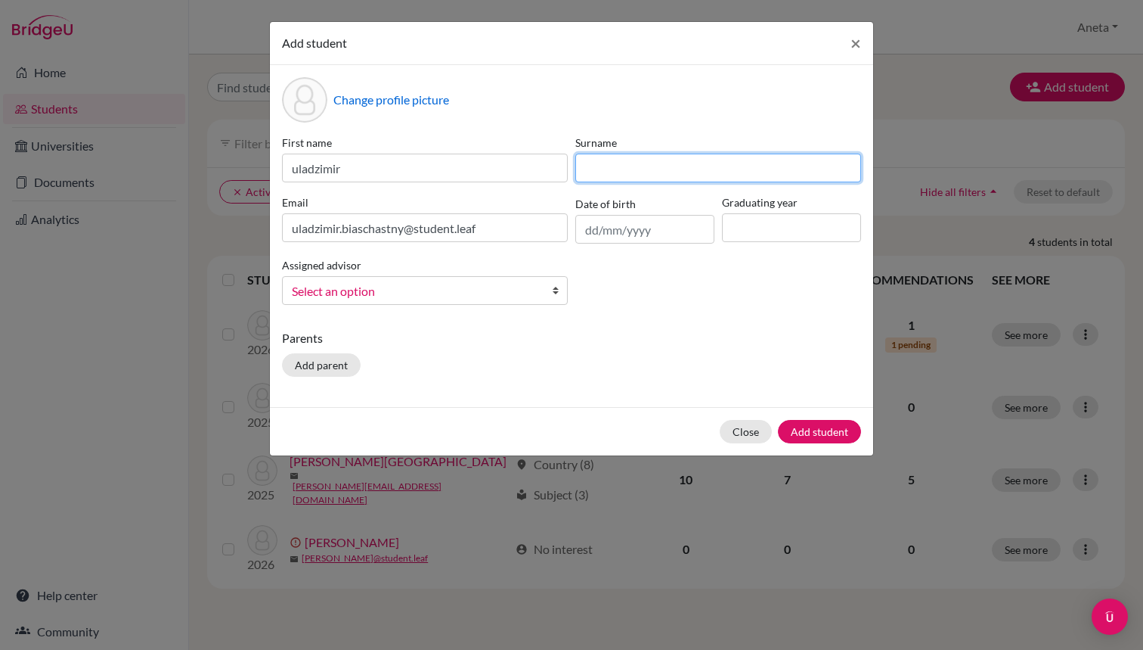
paste input "biaschastny"
click at [590, 169] on input "biaschastny" at bounding box center [719, 168] width 286 height 29
type input "Biaschastny"
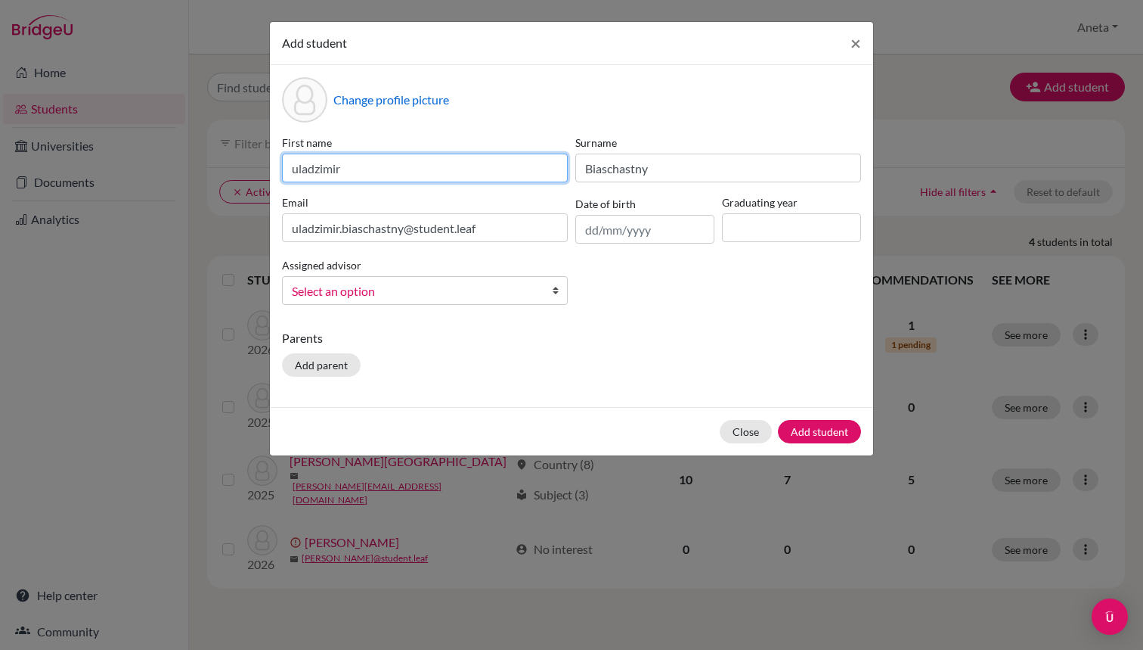
click at [299, 163] on input "uladzimir" at bounding box center [425, 168] width 286 height 29
type input "Uladzimir"
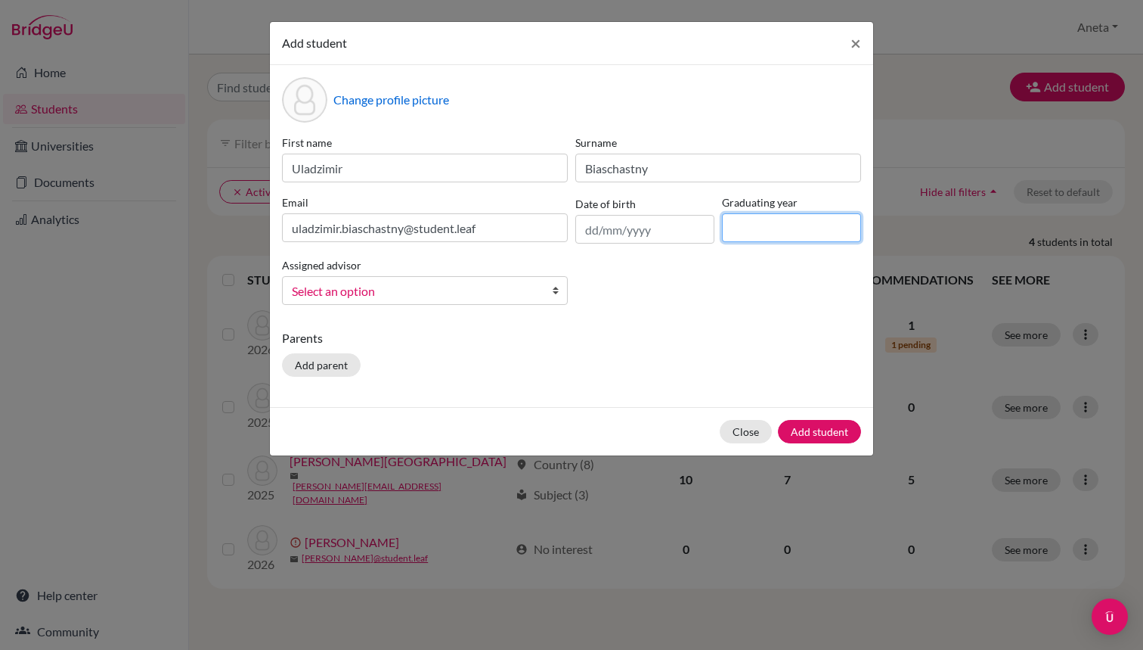
click at [766, 228] on input at bounding box center [791, 227] width 139 height 29
type input "2026"
click at [455, 288] on span "Select an option" at bounding box center [415, 291] width 247 height 20
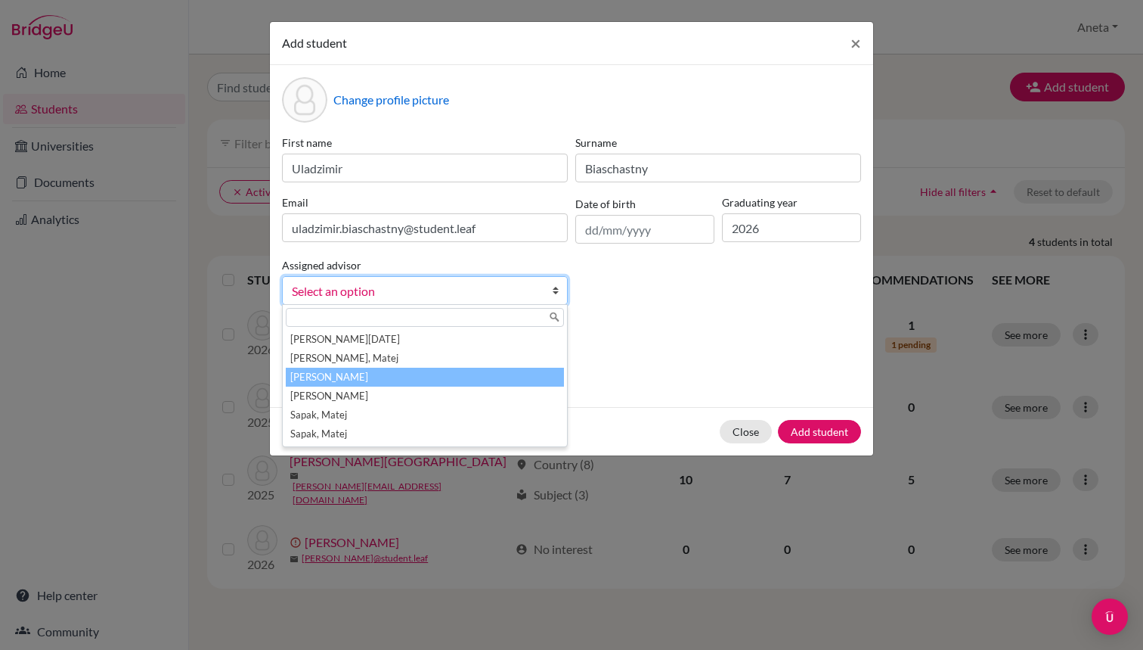
click at [352, 381] on li "[PERSON_NAME]" at bounding box center [425, 377] width 278 height 19
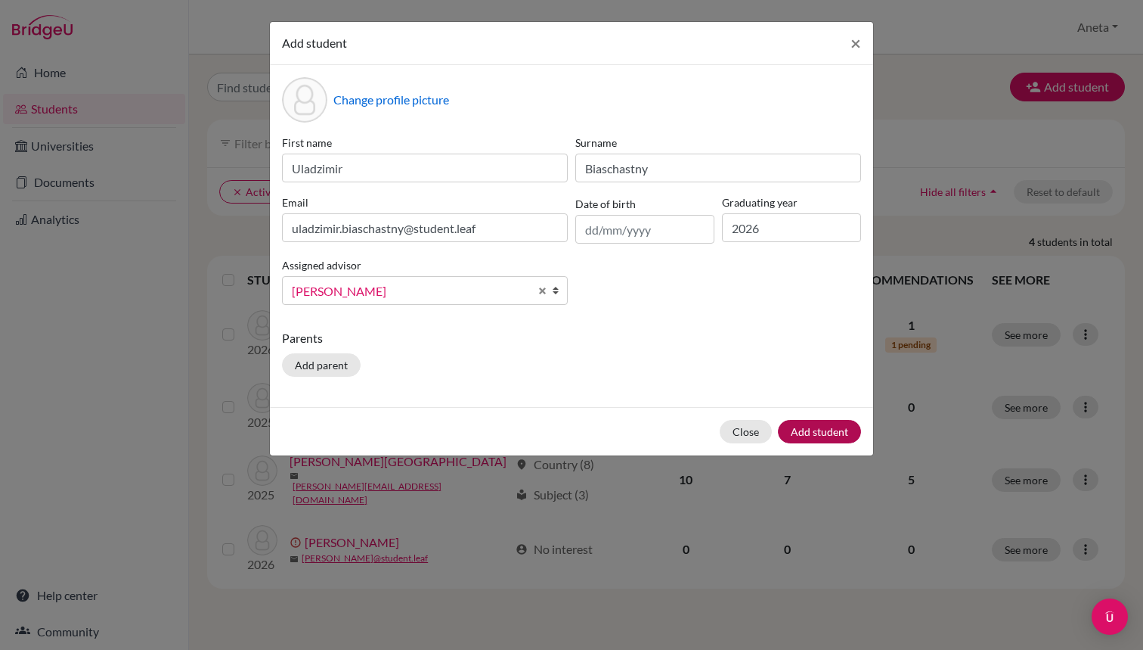
click at [822, 434] on button "Add student" at bounding box center [819, 431] width 83 height 23
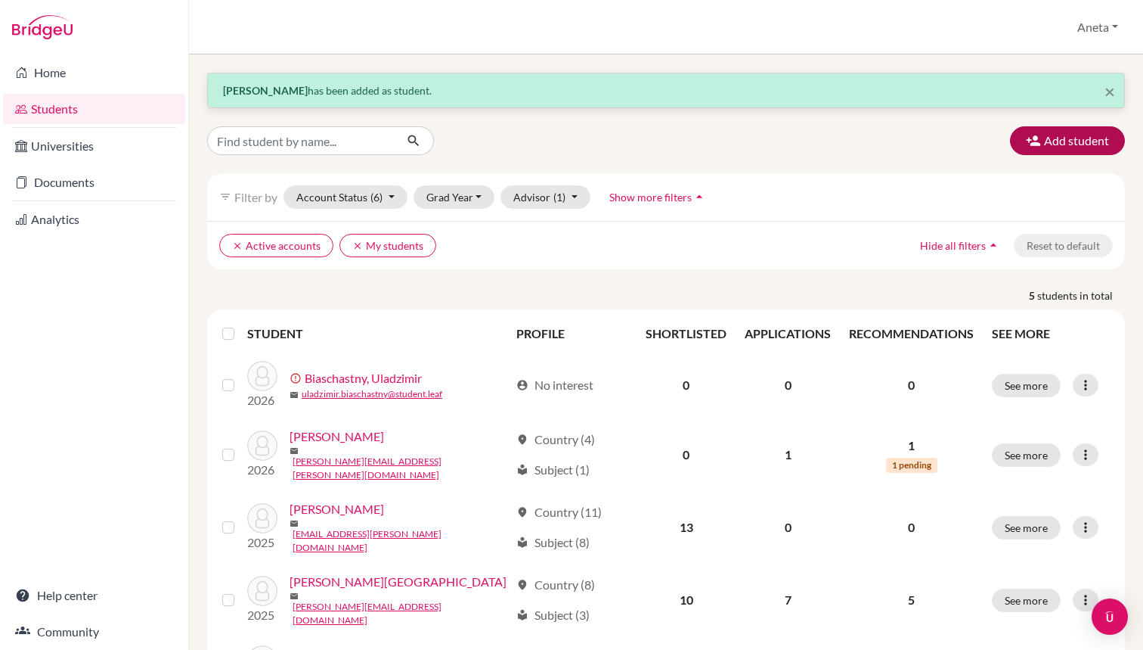
click at [1103, 149] on button "Add student" at bounding box center [1067, 140] width 115 height 29
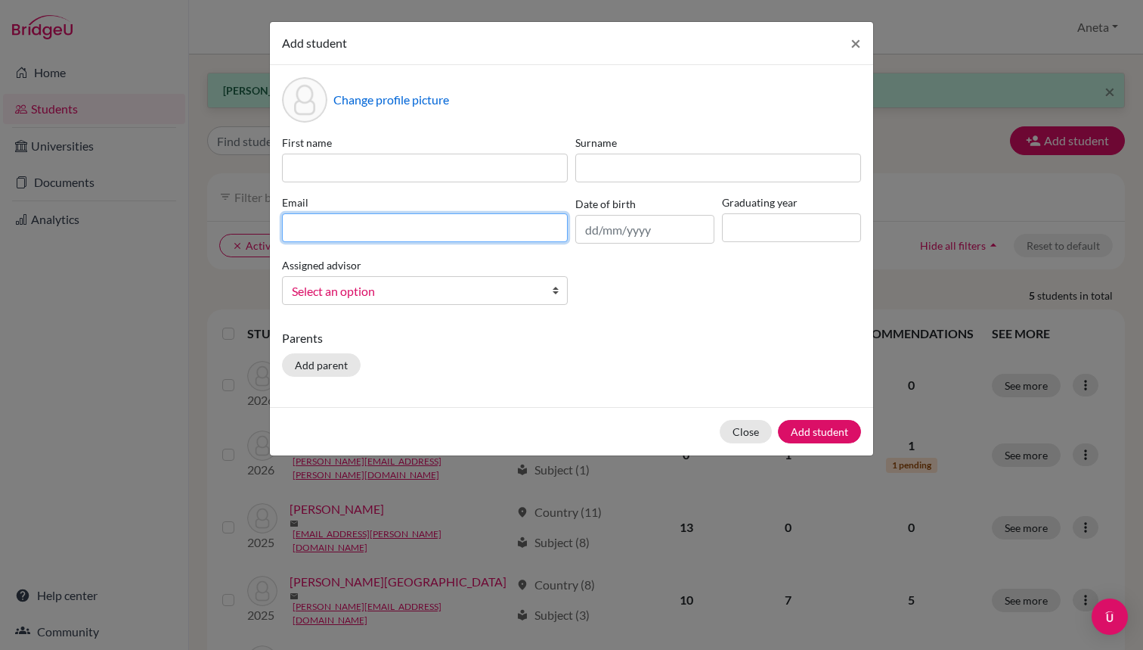
paste input "[PERSON_NAME][EMAIL_ADDRESS][DOMAIN_NAME]"
type input "[PERSON_NAME][EMAIL_ADDRESS][DOMAIN_NAME]"
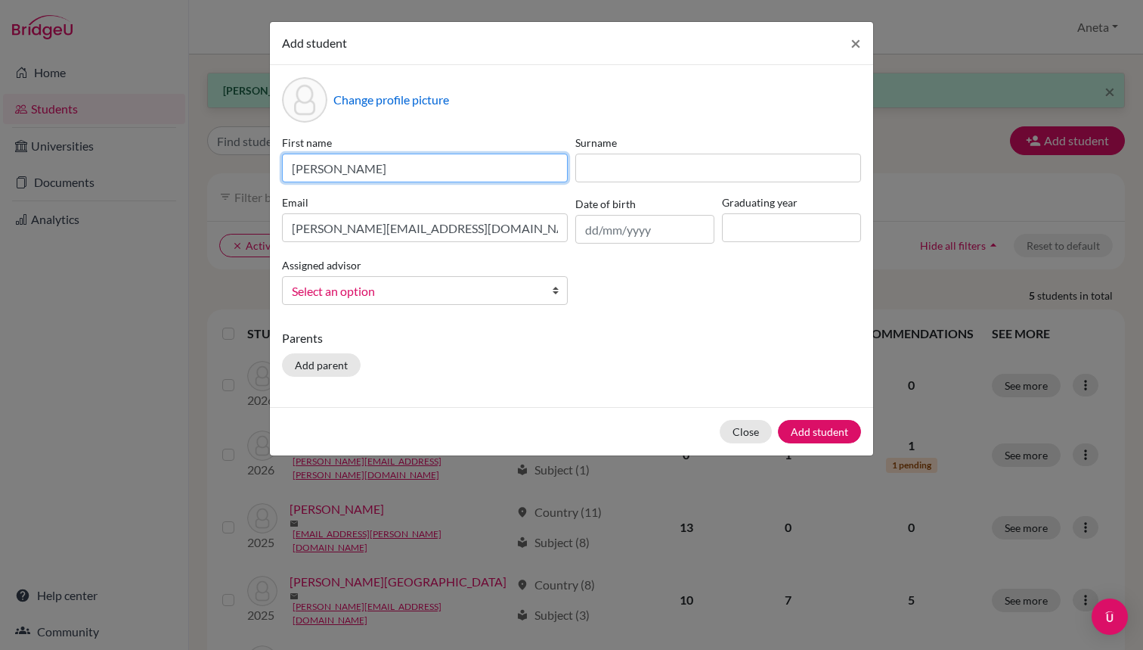
type input "[PERSON_NAME]"
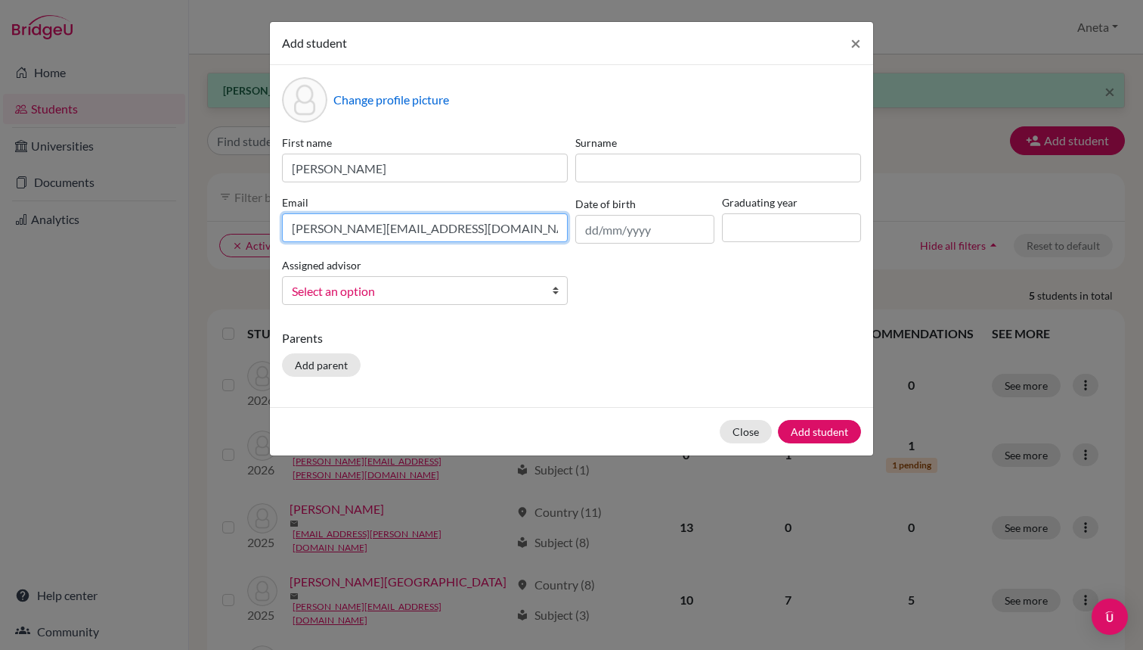
drag, startPoint x: 316, startPoint y: 225, endPoint x: 345, endPoint y: 225, distance: 28.7
click at [345, 225] on input "[PERSON_NAME][EMAIL_ADDRESS][DOMAIN_NAME]" at bounding box center [425, 227] width 286 height 29
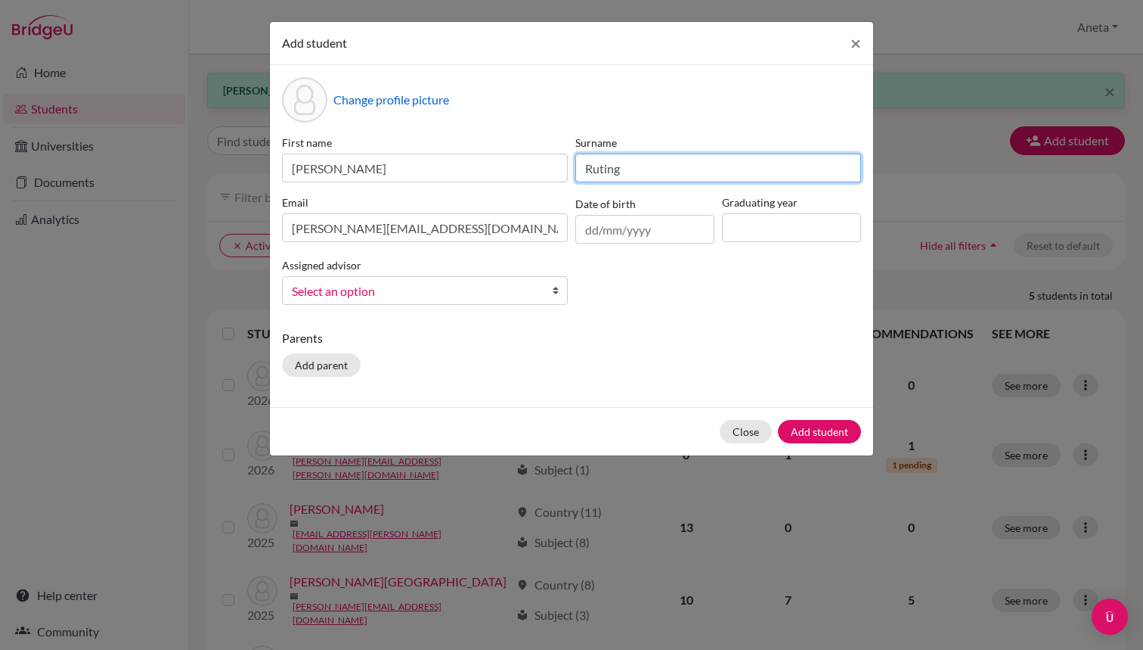
type input "Ruting"
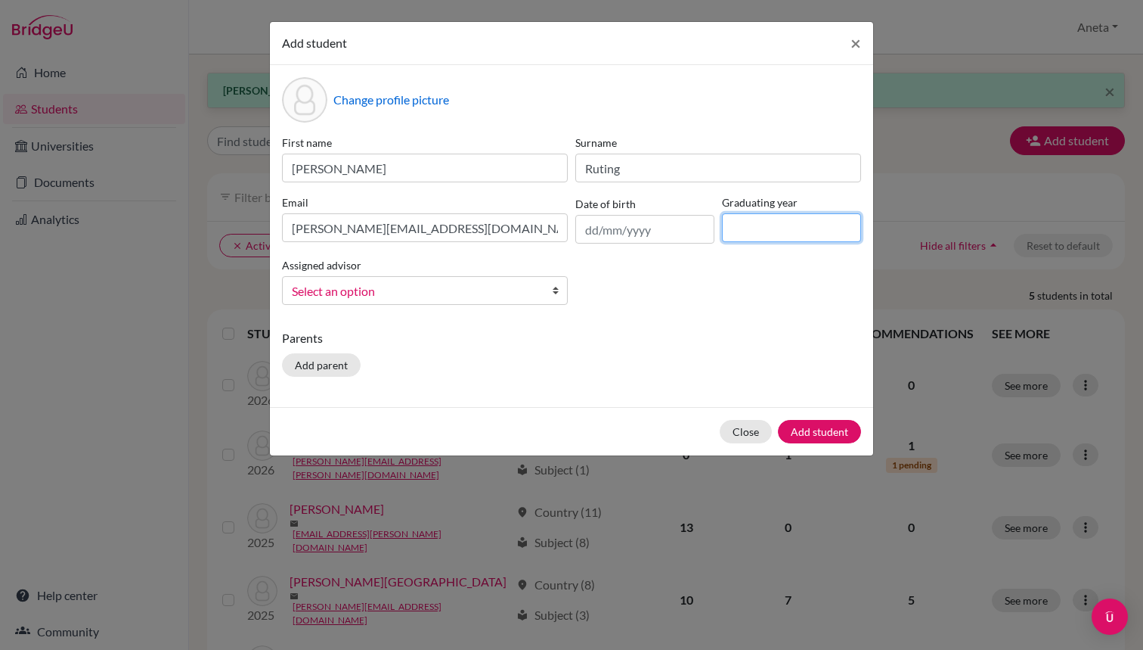
click at [751, 235] on input at bounding box center [791, 227] width 139 height 29
type input "2026"
click at [308, 275] on div "Assigned advisor [PERSON_NAME], [DATE][PERSON_NAME], [PERSON_NAME], [PERSON_NAM…" at bounding box center [424, 280] width 293 height 49
click at [308, 290] on span "Select an option" at bounding box center [415, 291] width 247 height 20
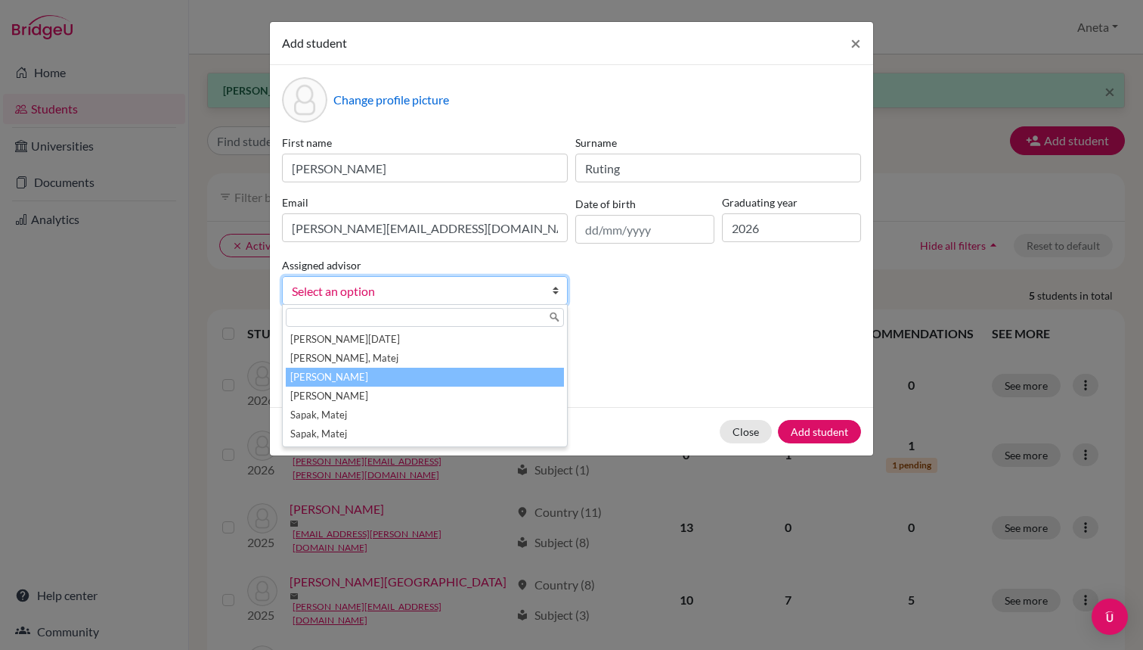
click at [325, 371] on li "[PERSON_NAME]" at bounding box center [425, 377] width 278 height 19
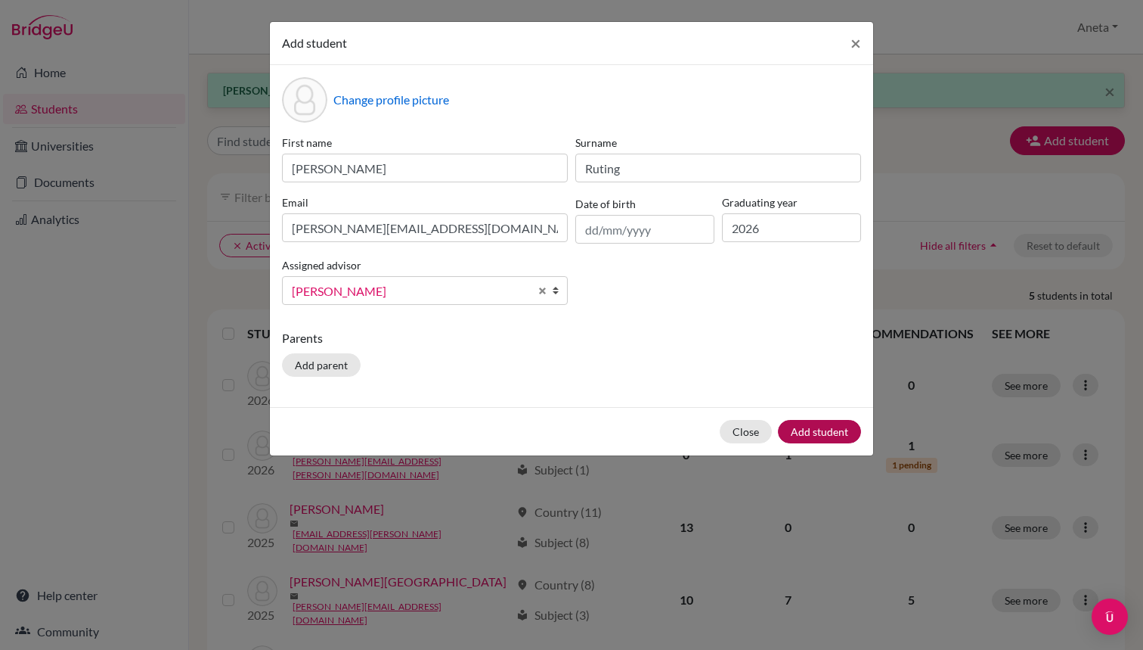
click at [823, 424] on button "Add student" at bounding box center [819, 431] width 83 height 23
